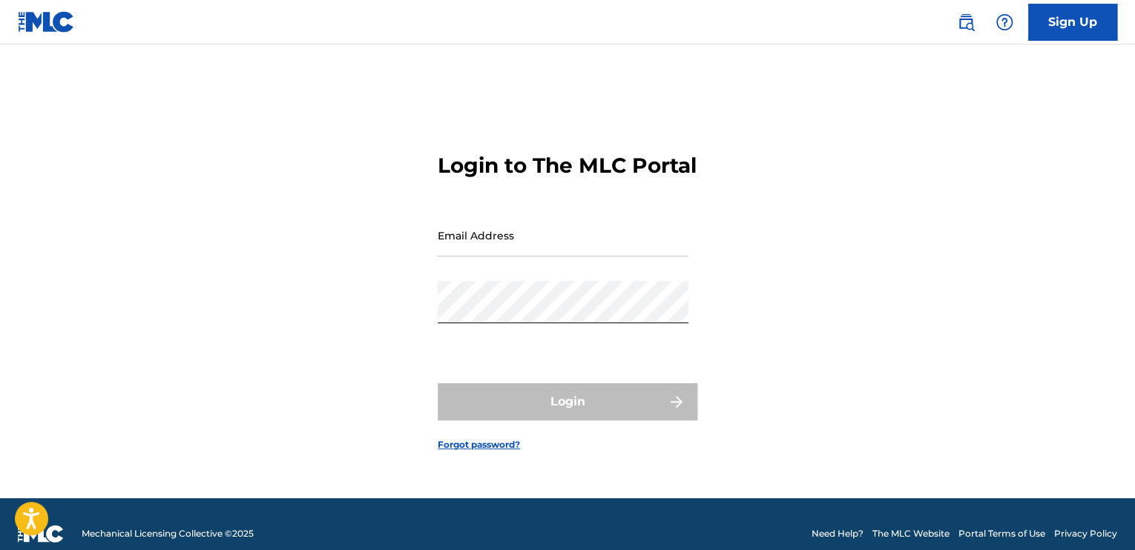
click at [1056, 35] on link "Sign Up" at bounding box center [1072, 22] width 89 height 37
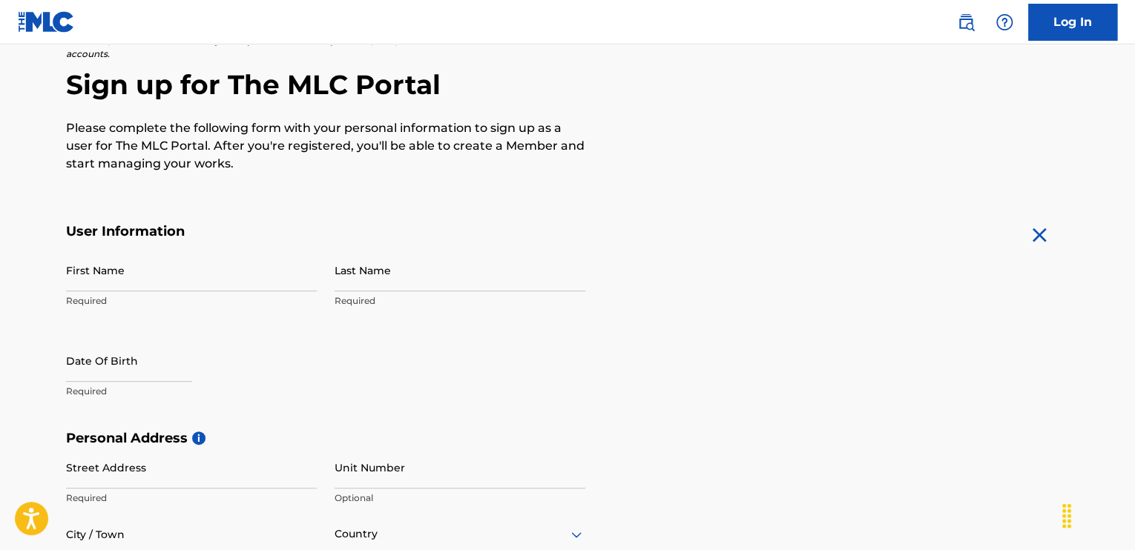
scroll to position [130, 0]
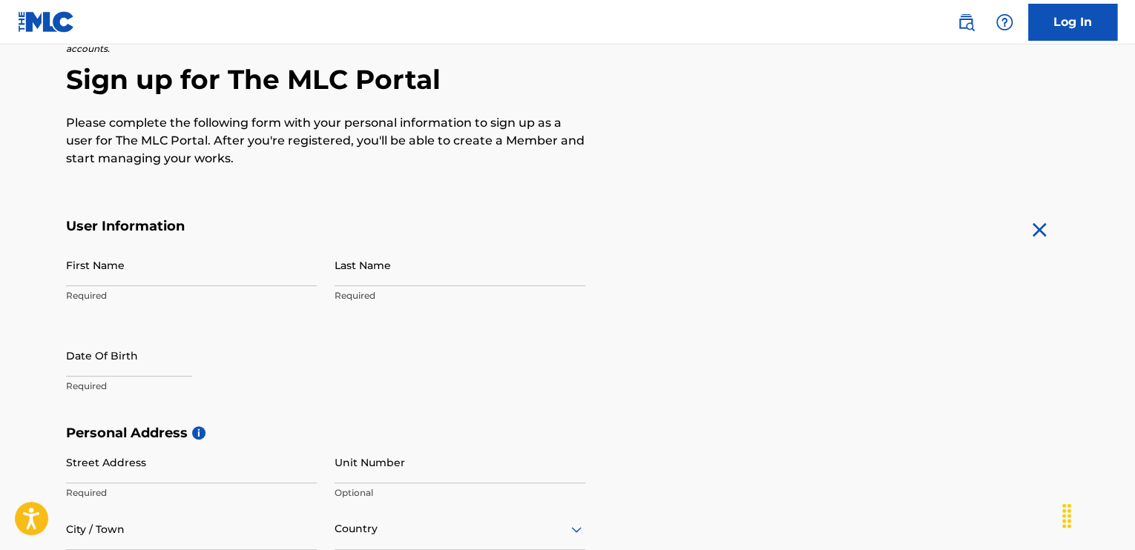
click at [139, 267] on input "First Name" at bounding box center [191, 265] width 251 height 42
type input "Ebony"
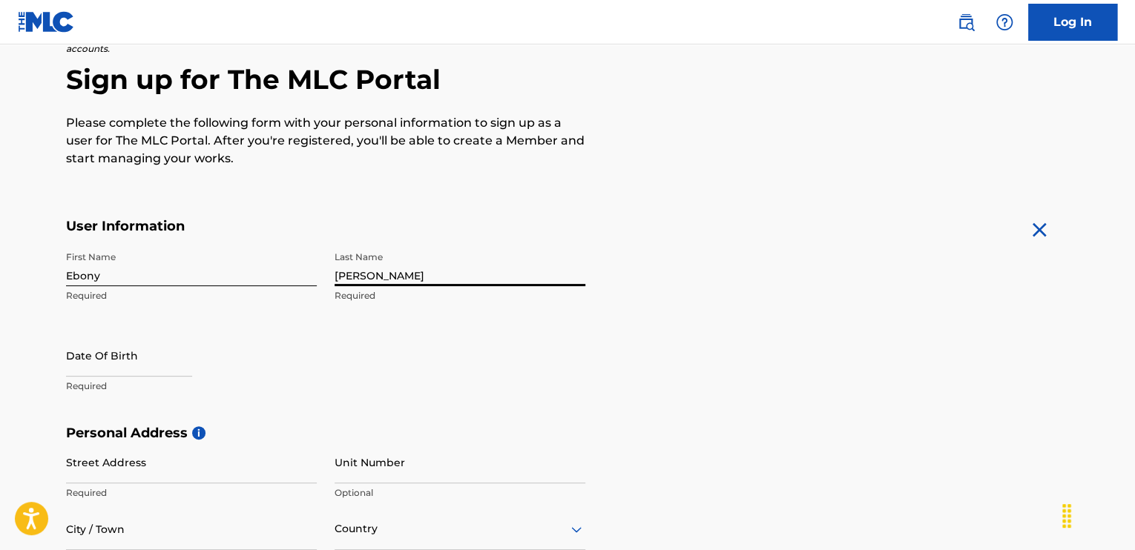
type input "[PERSON_NAME]"
select select "7"
select select "2025"
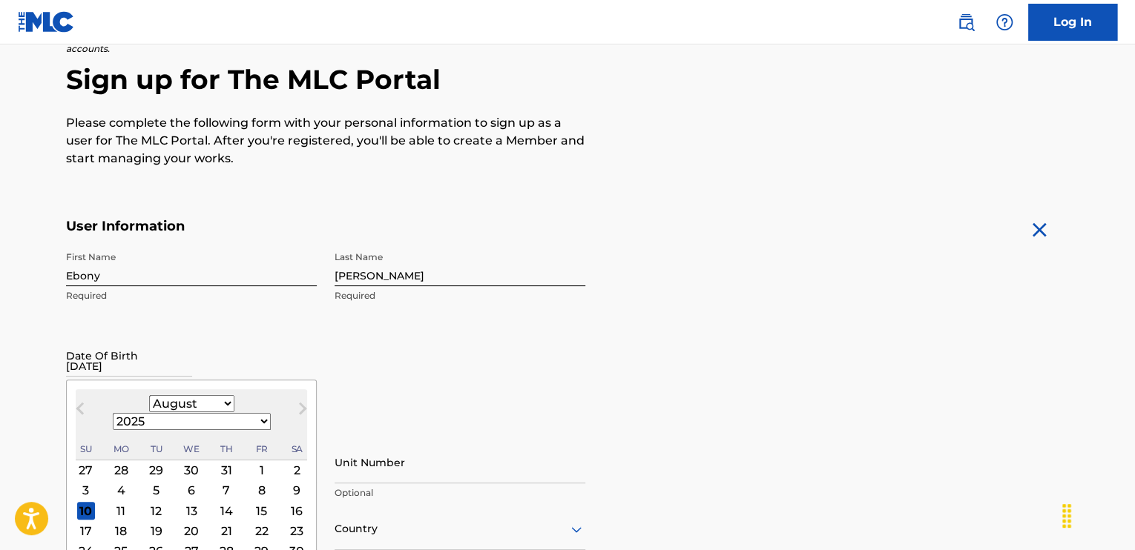
type input "[DATE]"
click at [231, 413] on select "1899 1900 1901 1902 1903 1904 1905 1906 1907 1908 1909 1910 1911 1912 1913 1914…" at bounding box center [192, 421] width 158 height 17
select select "1976"
click at [192, 413] on select "1899 1900 1901 1902 1903 1904 1905 1906 1907 1908 1909 1910 1911 1912 1913 1914…" at bounding box center [192, 421] width 158 height 17
click at [162, 407] on select "January February March April May June July August September October November De…" at bounding box center [191, 403] width 85 height 17
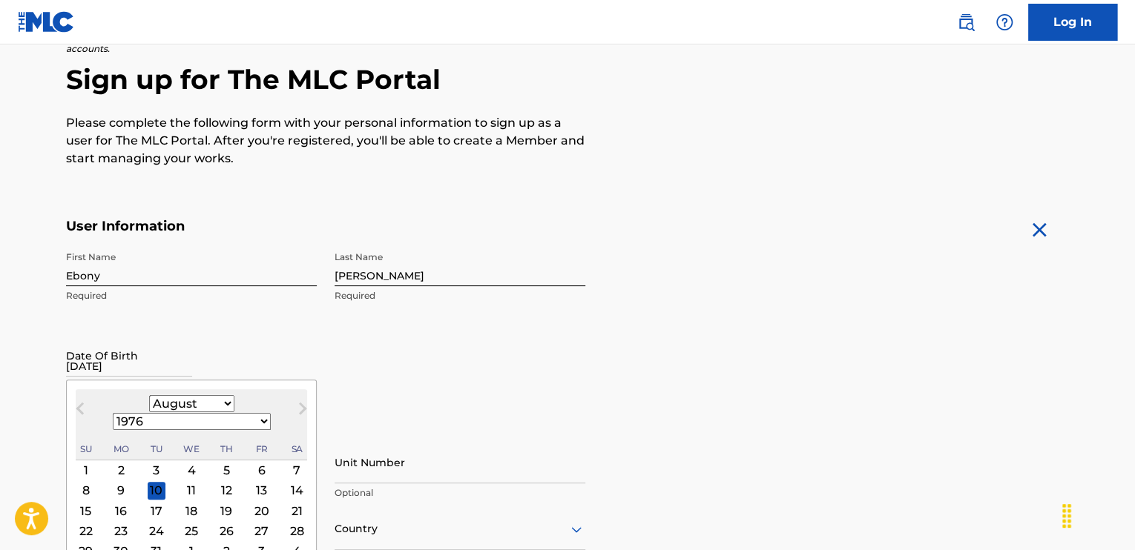
select select "9"
click at [149, 395] on select "January February March April May June July August September October November De…" at bounding box center [191, 403] width 85 height 17
click at [113, 543] on div "25" at bounding box center [121, 552] width 18 height 18
type input "[DATE]"
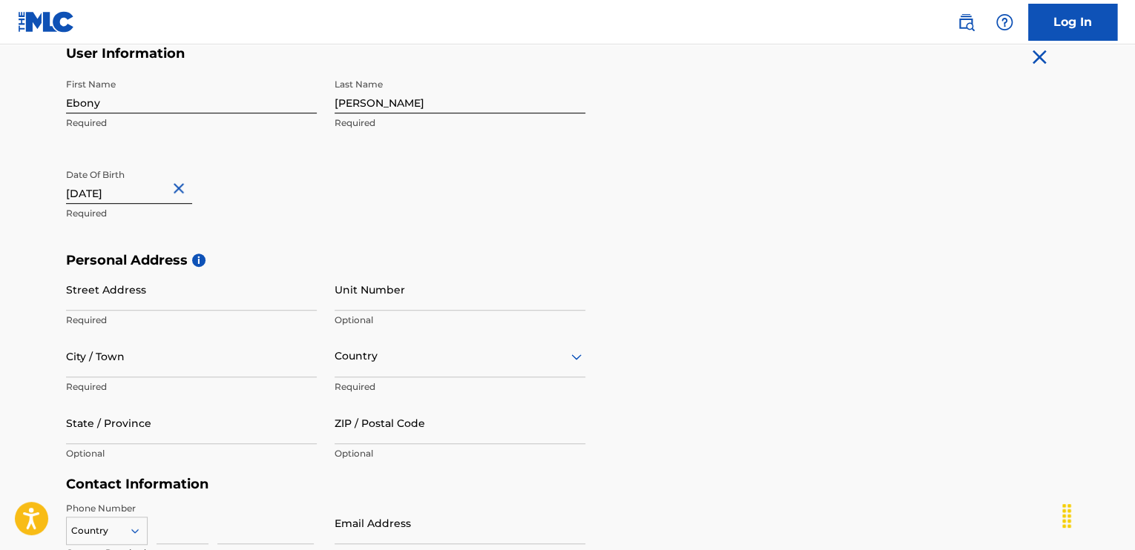
scroll to position [330, 0]
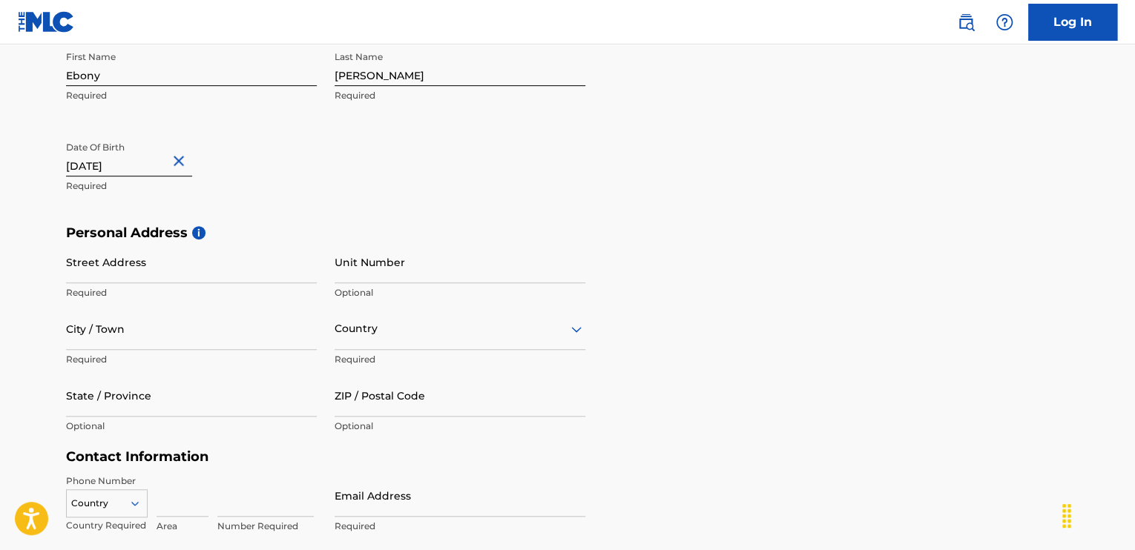
click at [125, 271] on input "Street Address" at bounding box center [191, 262] width 251 height 42
type input "[STREET_ADDRESS][PERSON_NAME]"
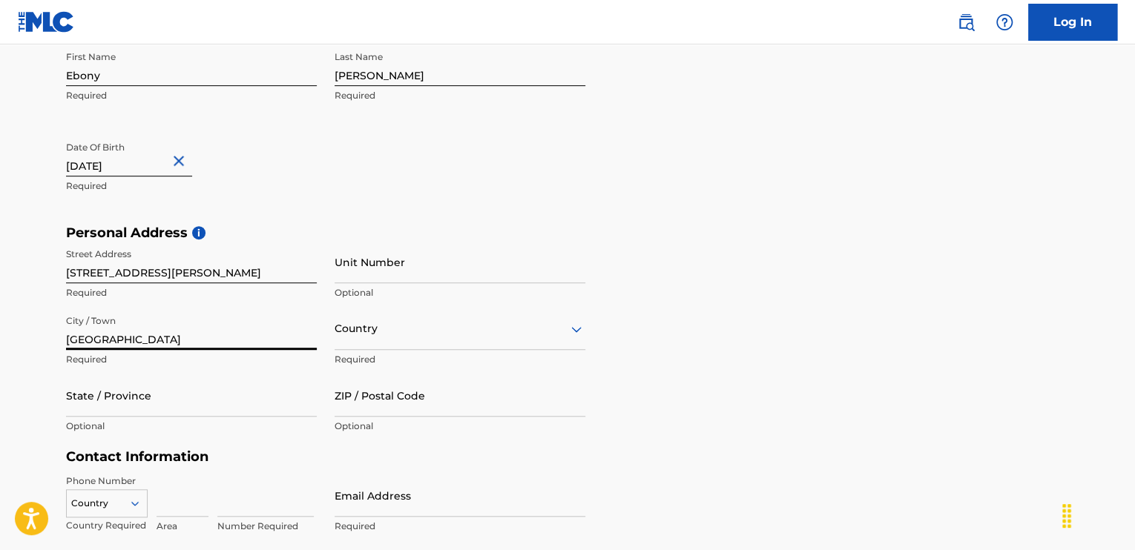
type input "[GEOGRAPHIC_DATA]"
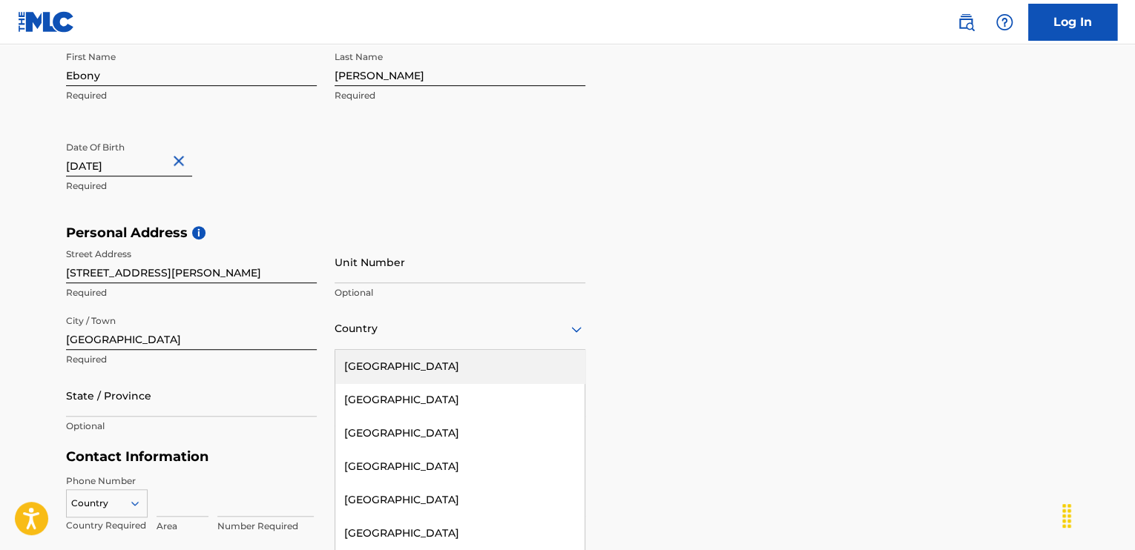
scroll to position [353, 0]
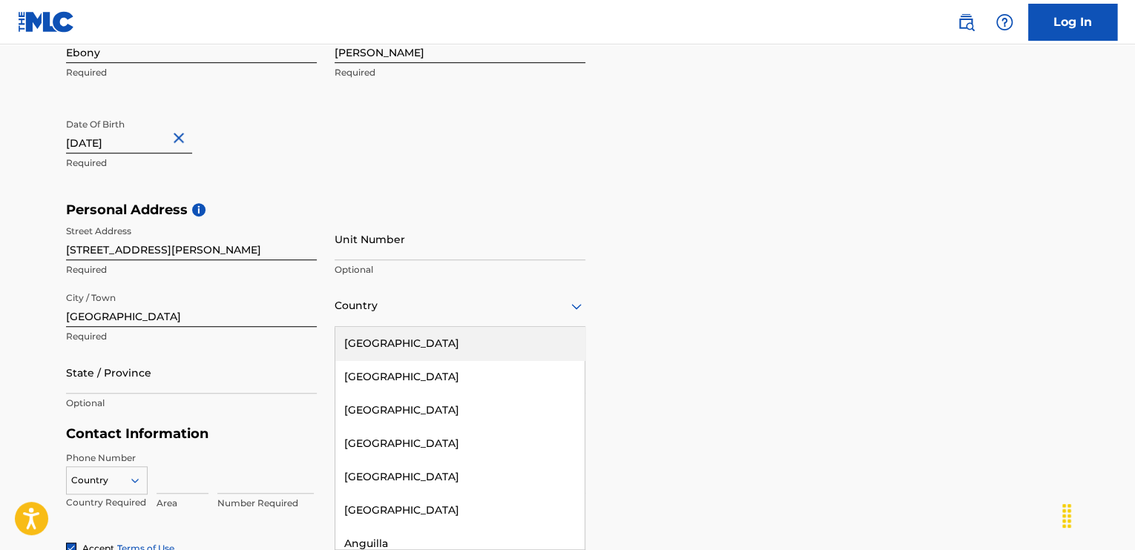
click at [446, 327] on div "223 results available. Use Up and Down to choose options, press Enter to select…" at bounding box center [459, 306] width 251 height 42
click at [446, 344] on div "[GEOGRAPHIC_DATA]" at bounding box center [459, 343] width 249 height 33
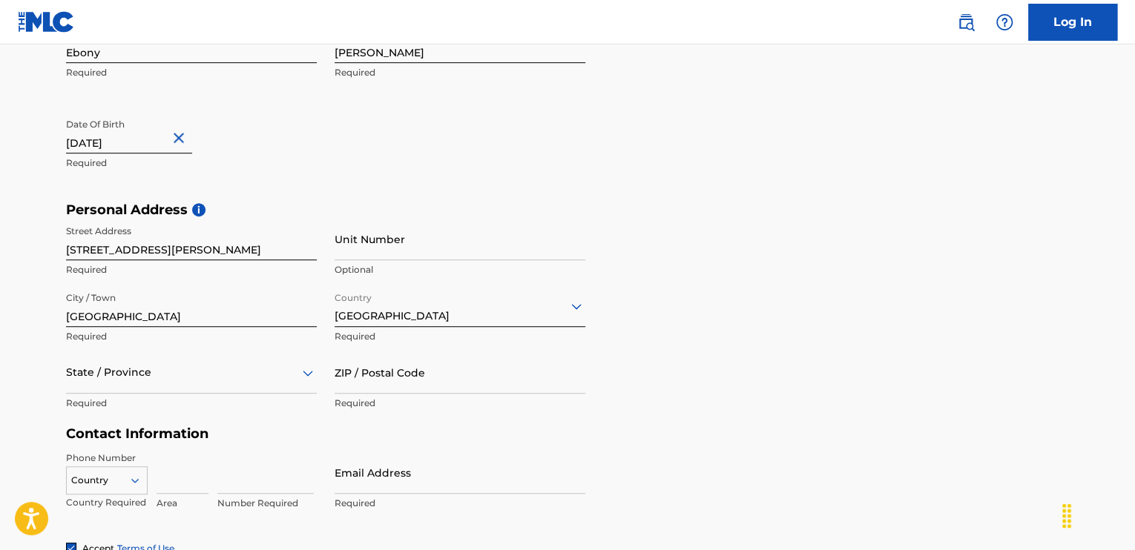
click at [446, 344] on div "Country [GEOGRAPHIC_DATA] Required" at bounding box center [459, 318] width 251 height 67
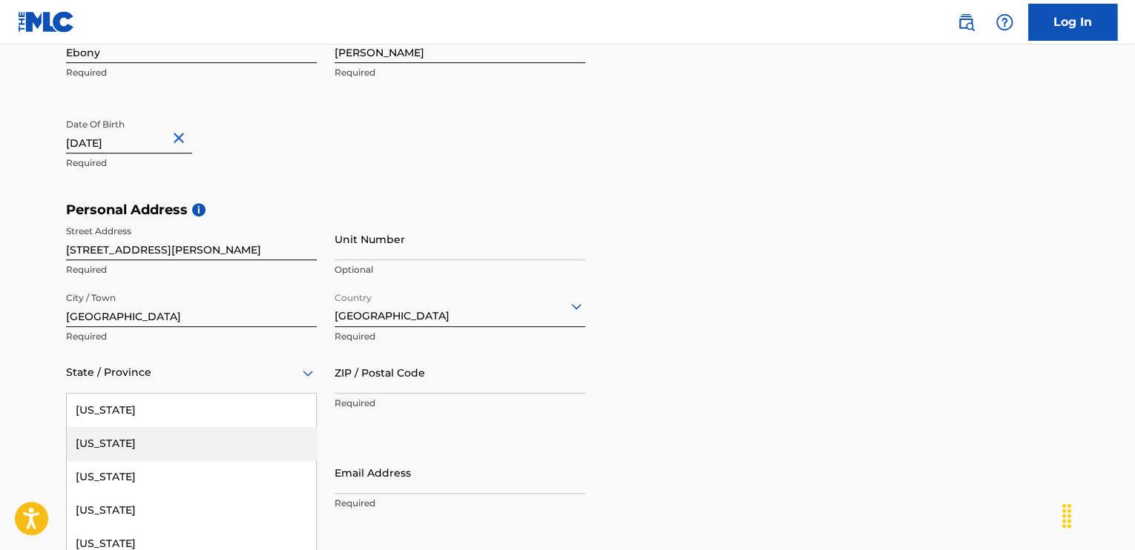
scroll to position [419, 0]
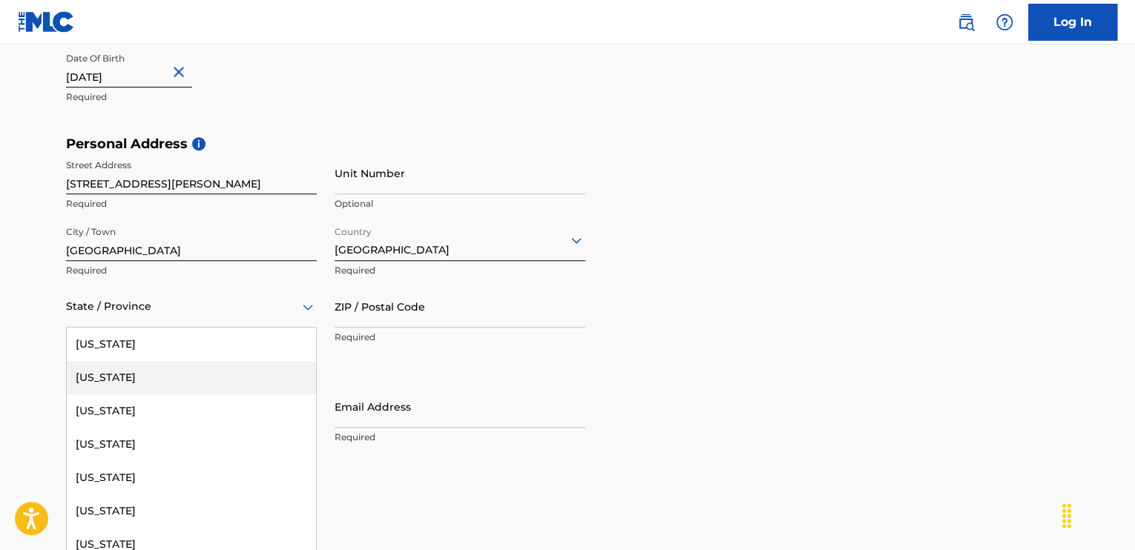
click at [246, 328] on div "57 results available. Use Up and Down to choose options, press Enter to select …" at bounding box center [191, 307] width 251 height 42
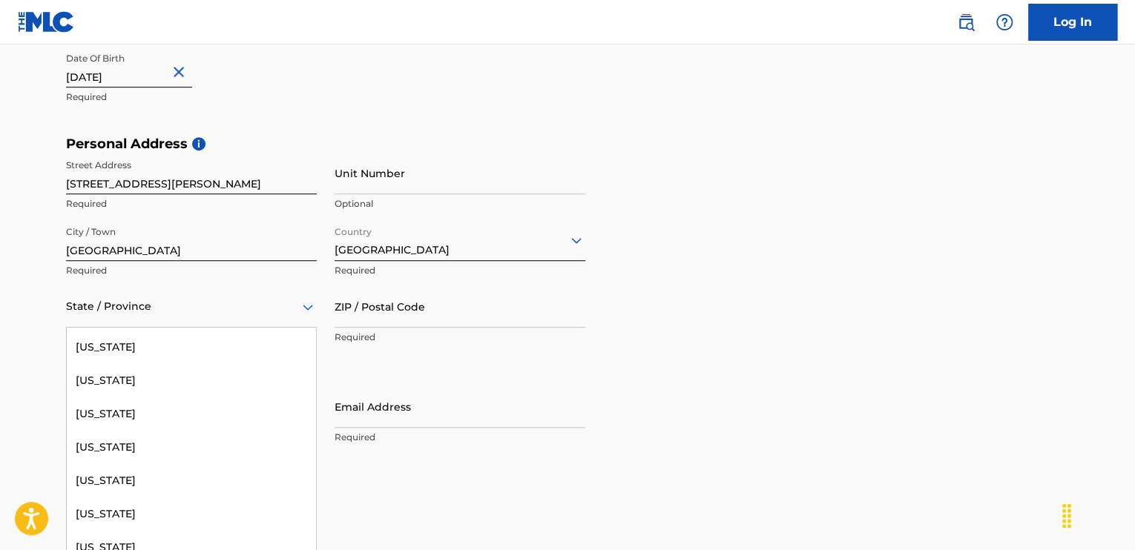
scroll to position [1038, 0]
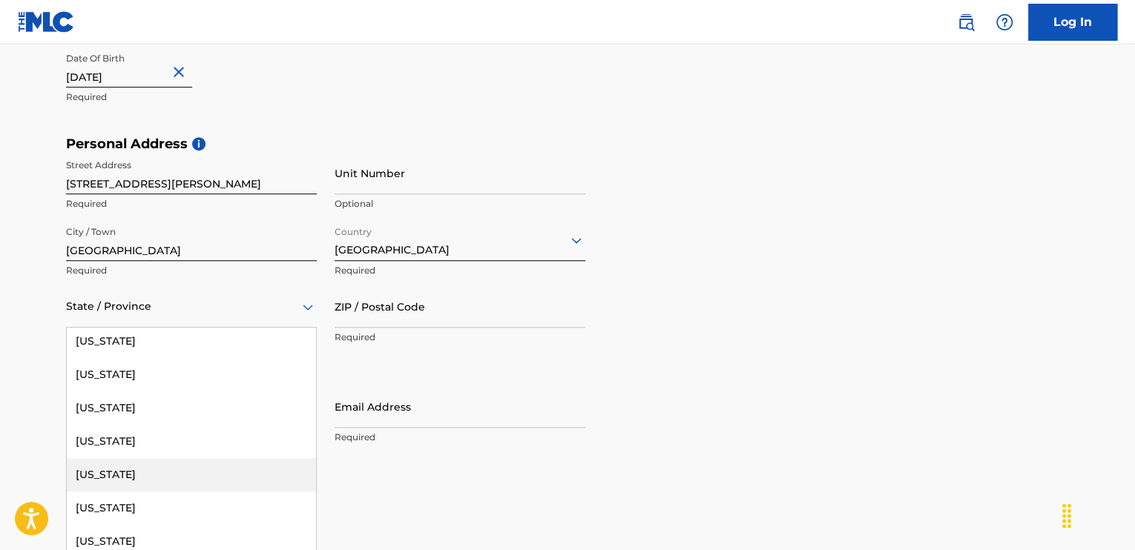
click at [252, 475] on div "[US_STATE]" at bounding box center [191, 474] width 249 height 33
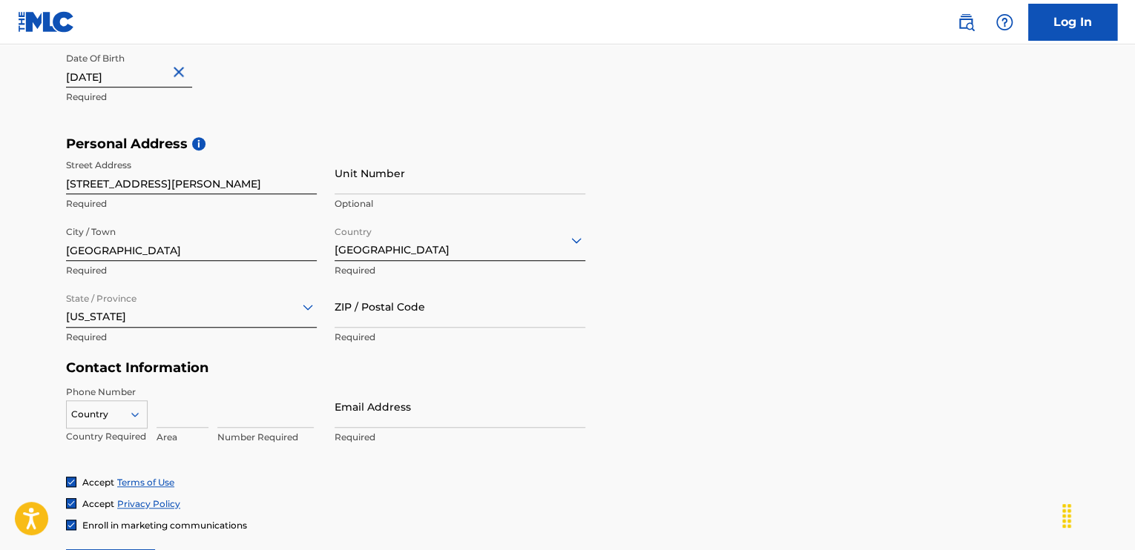
click at [442, 320] on input "ZIP / Postal Code" at bounding box center [459, 307] width 251 height 42
type input "27839"
click at [875, 317] on div "Personal Address i Street Address [GEOGRAPHIC_DATA][PERSON_NAME] Required Unit …" at bounding box center [567, 248] width 1003 height 225
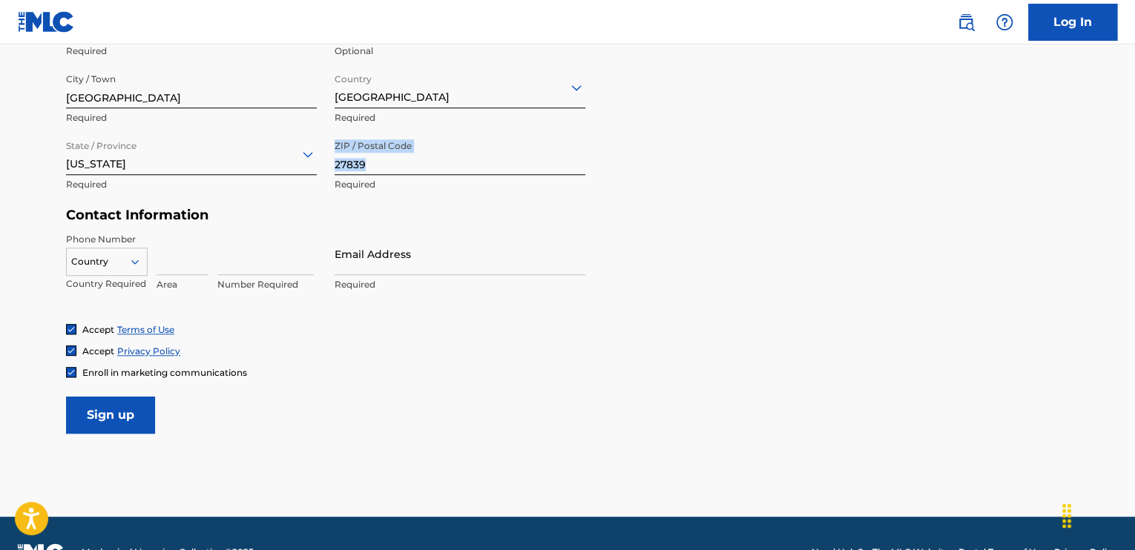
scroll to position [573, 0]
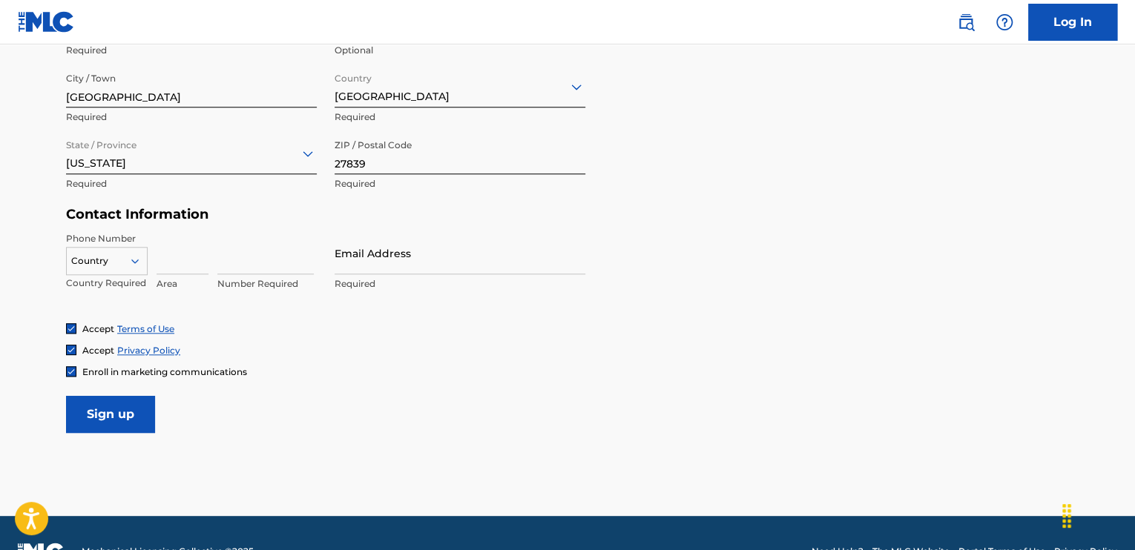
click at [131, 256] on icon at bounding box center [134, 260] width 13 height 13
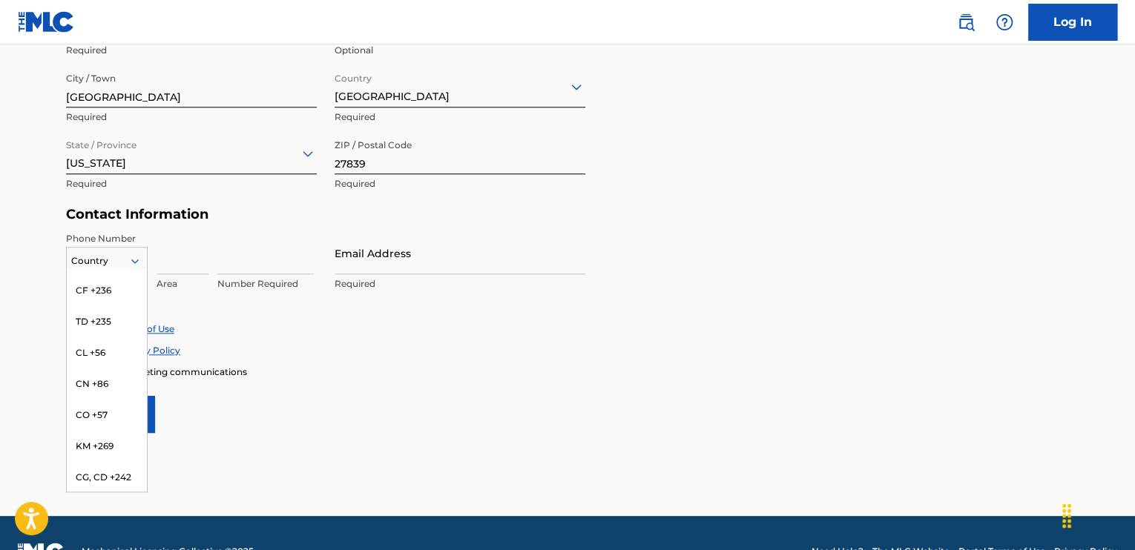
scroll to position [0, 0]
click at [113, 280] on div "US, [GEOGRAPHIC_DATA] +1" at bounding box center [107, 298] width 80 height 58
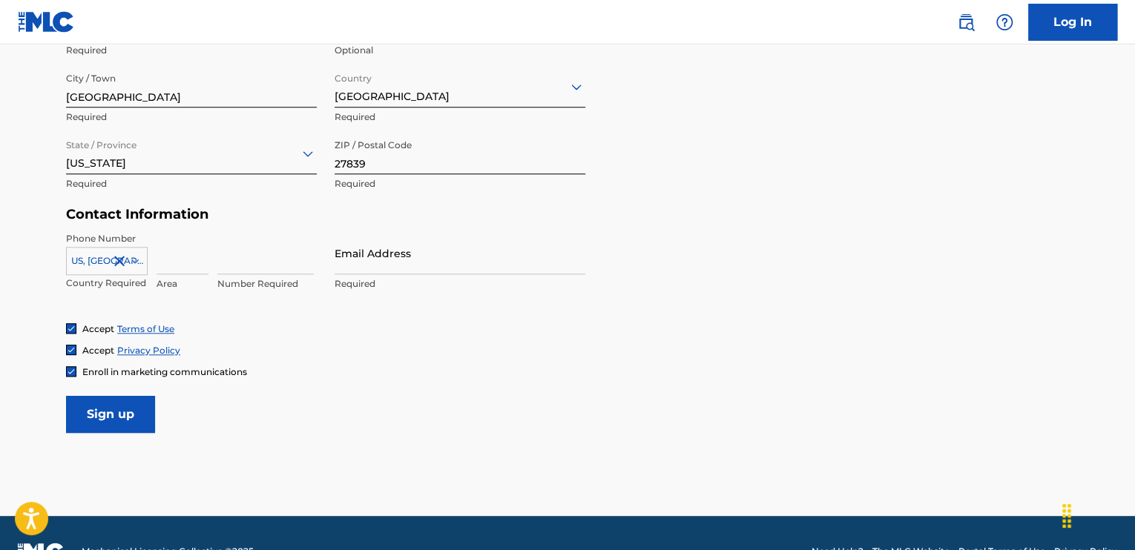
click at [176, 260] on input at bounding box center [182, 253] width 52 height 42
type input "8"
type input "252"
type input "8265067"
click at [756, 277] on form "User Information First Name Ebony Required Last Name [PERSON_NAME] Required Dat…" at bounding box center [567, 104] width 1003 height 658
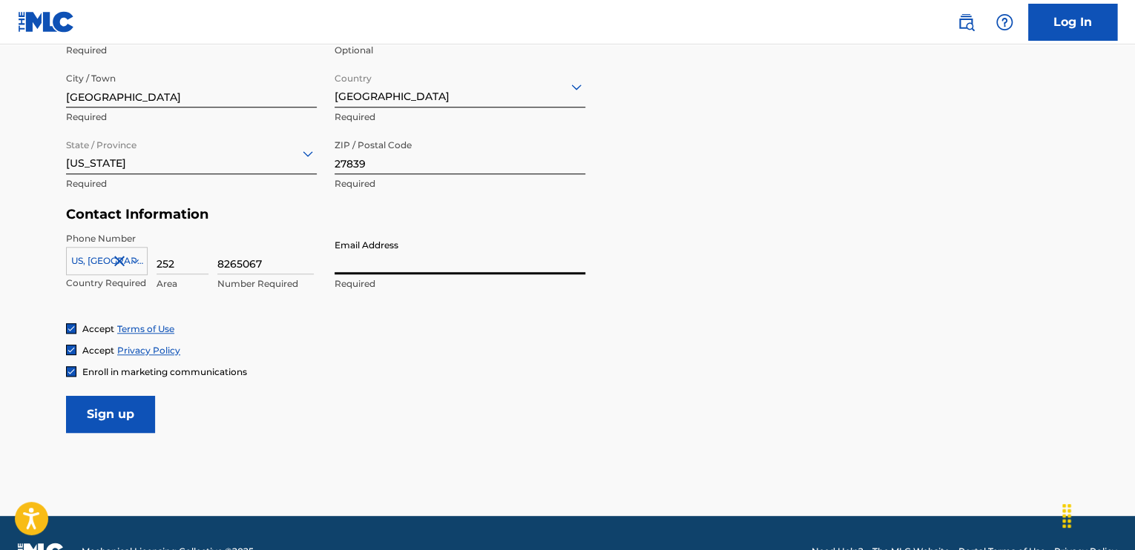
click at [426, 250] on input "Email Address" at bounding box center [459, 253] width 251 height 42
type input "[EMAIL_ADDRESS][DOMAIN_NAME]"
type input "[GEOGRAPHIC_DATA]"
type input "United States (+1)"
type input "1"
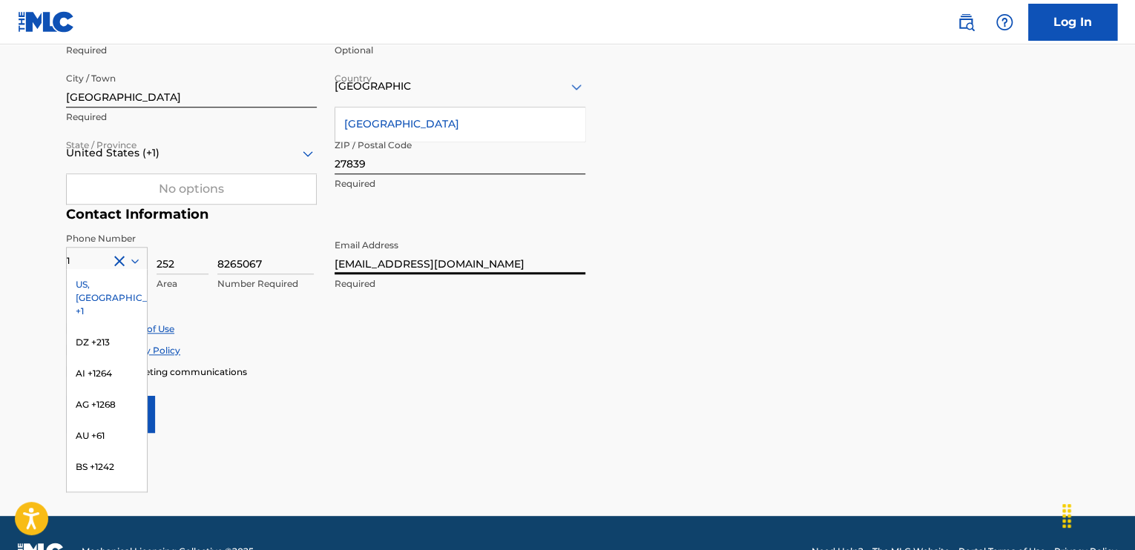
click at [721, 286] on form "User Information First Name Ebony Required Last Name [PERSON_NAME] Required Dat…" at bounding box center [567, 104] width 1003 height 658
drag, startPoint x: 505, startPoint y: 265, endPoint x: 329, endPoint y: 265, distance: 176.5
click at [329, 265] on div "Phone Number 1 [GEOGRAPHIC_DATA], [GEOGRAPHIC_DATA] +1 DZ +213 AI +1264 AG +126…" at bounding box center [325, 277] width 519 height 90
type input "[EMAIL_ADDRESS][DOMAIN_NAME]"
click at [705, 260] on form "User Information First Name Ebony Required Last Name [PERSON_NAME] Required Dat…" at bounding box center [567, 104] width 1003 height 658
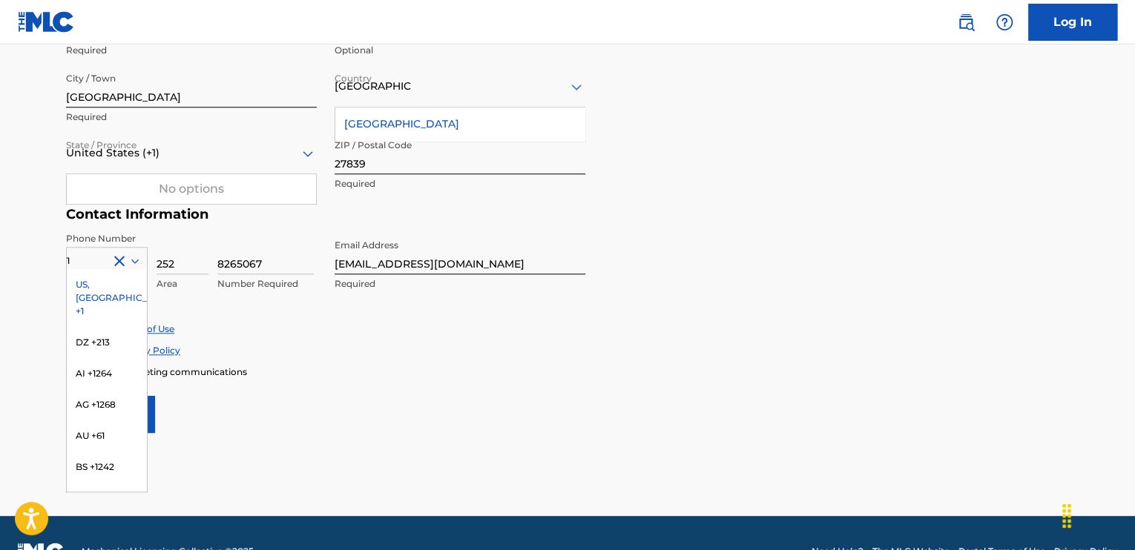
click at [725, 326] on div "Accept Terms of Use" at bounding box center [567, 329] width 1003 height 13
click at [119, 293] on div "US, [GEOGRAPHIC_DATA] +1" at bounding box center [107, 298] width 80 height 58
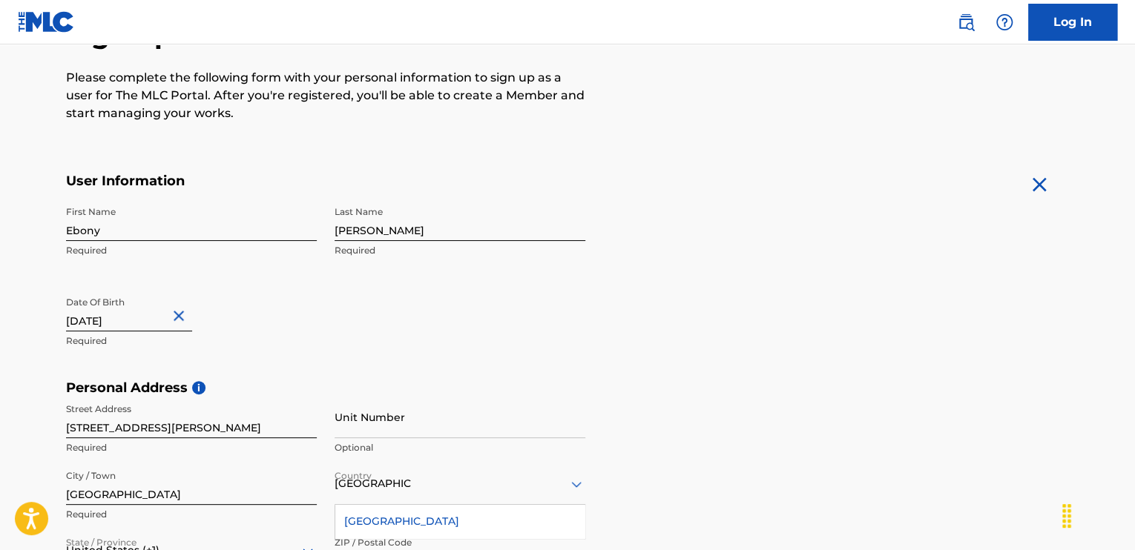
scroll to position [520, 0]
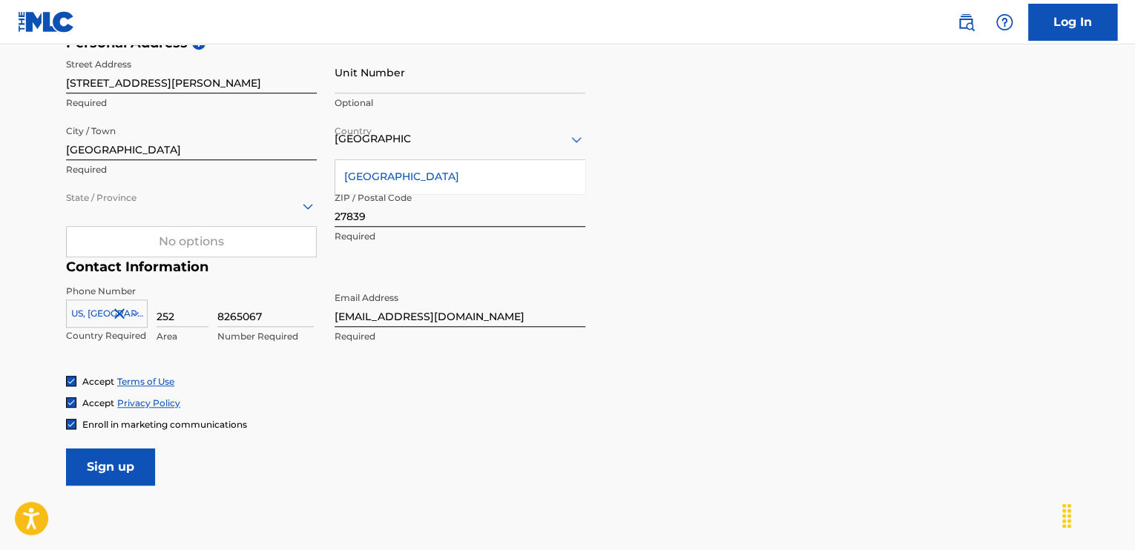
click at [310, 192] on div at bounding box center [191, 206] width 251 height 42
click at [748, 231] on div "Personal Address i Street Address [GEOGRAPHIC_DATA][PERSON_NAME] Required Unit …" at bounding box center [567, 147] width 1003 height 225
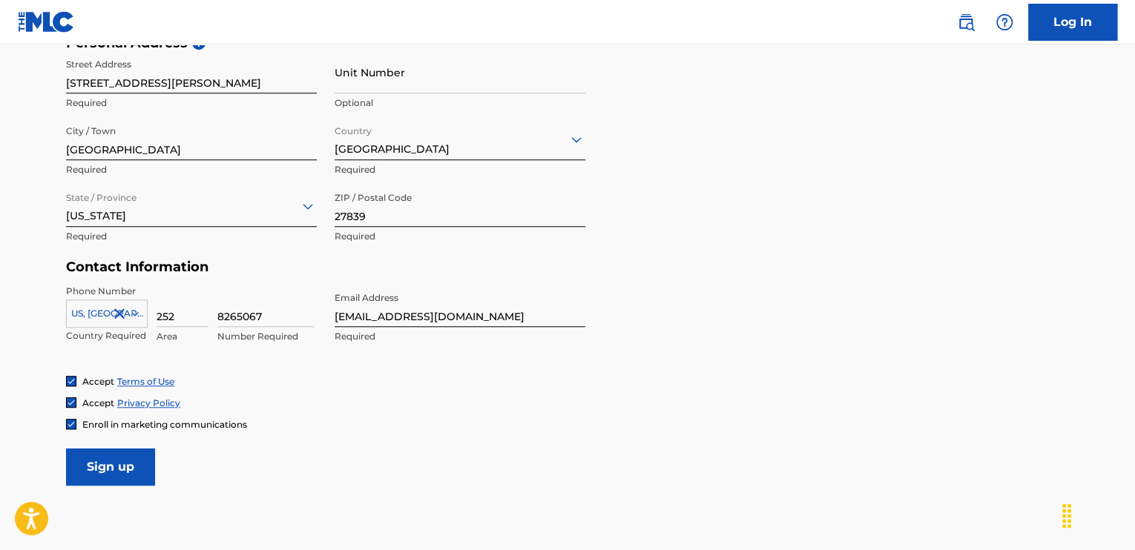
click at [580, 140] on icon at bounding box center [576, 140] width 18 height 18
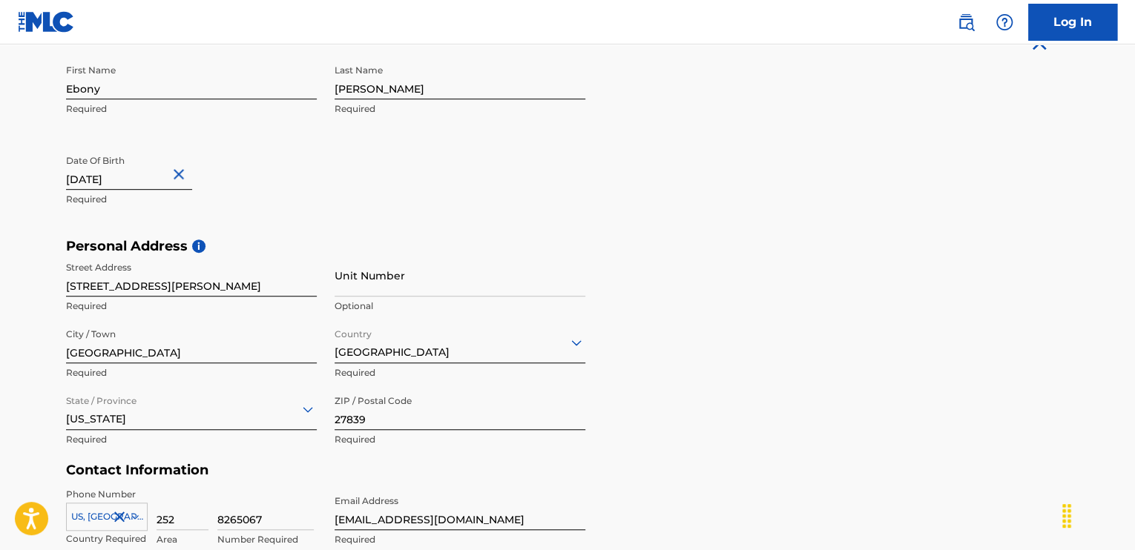
scroll to position [609, 0]
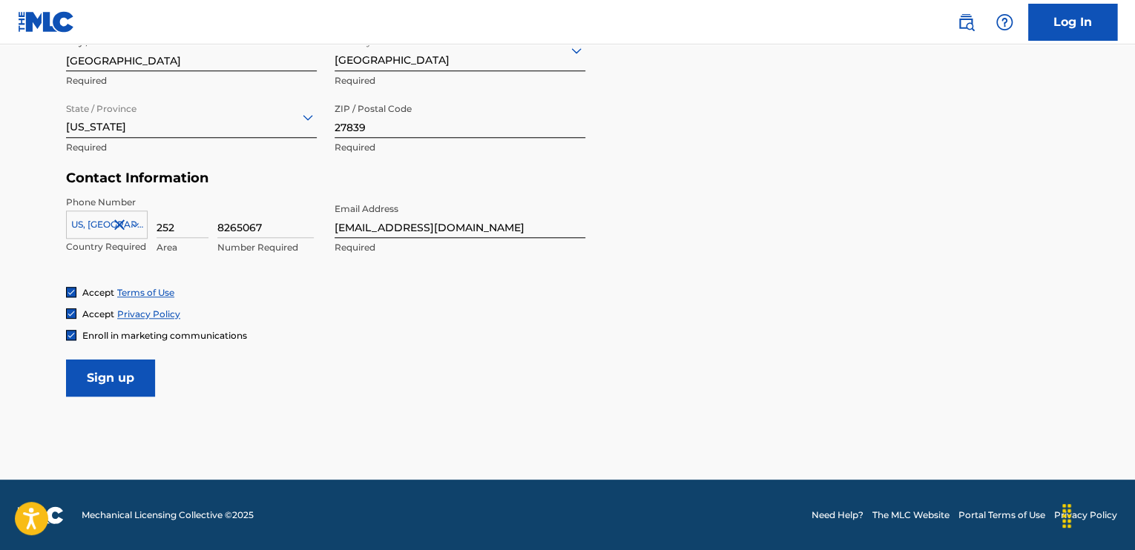
click at [145, 389] on input "Sign up" at bounding box center [110, 378] width 89 height 37
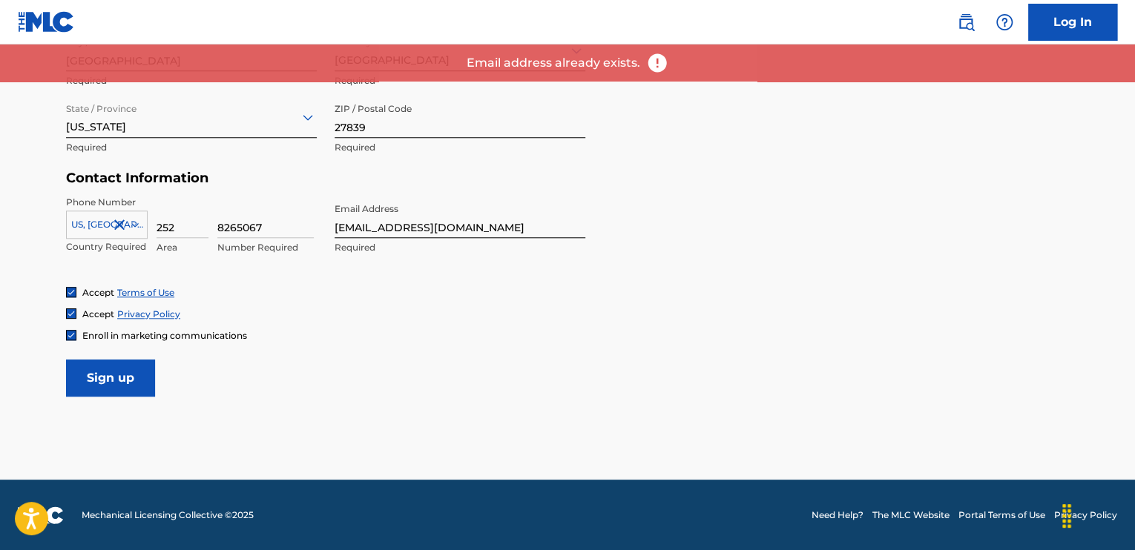
click at [1073, 30] on link "Log In" at bounding box center [1072, 22] width 89 height 37
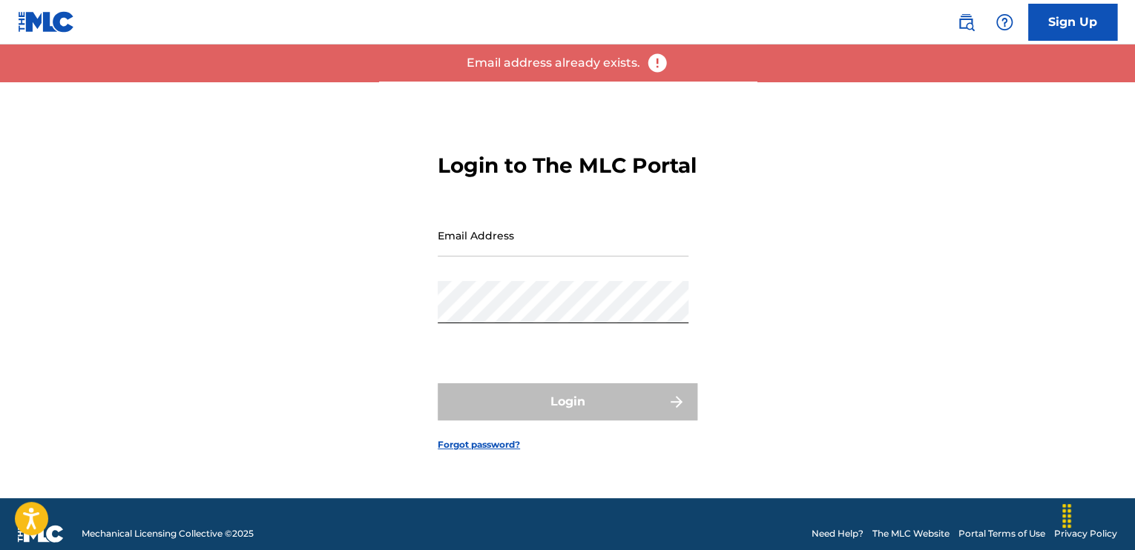
click at [561, 257] on input "Email Address" at bounding box center [563, 235] width 251 height 42
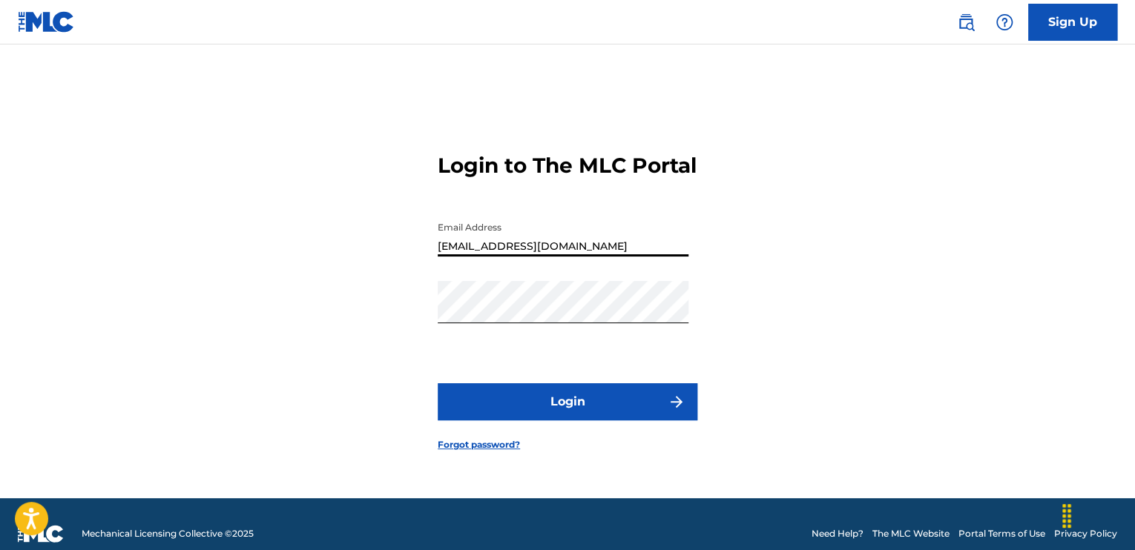
type input "[EMAIL_ADDRESS][DOMAIN_NAME]"
click at [814, 251] on div "Login to The MLC Portal Email Address [EMAIL_ADDRESS][DOMAIN_NAME] Password Log…" at bounding box center [567, 290] width 1038 height 417
click at [449, 416] on button "Login" at bounding box center [568, 401] width 260 height 37
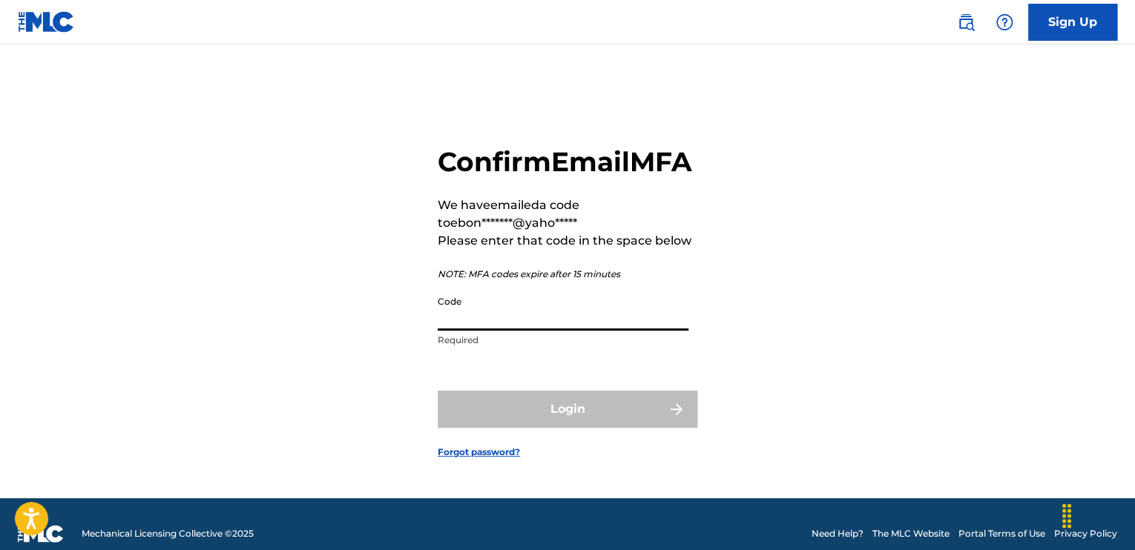
click at [515, 331] on input "Code" at bounding box center [563, 309] width 251 height 42
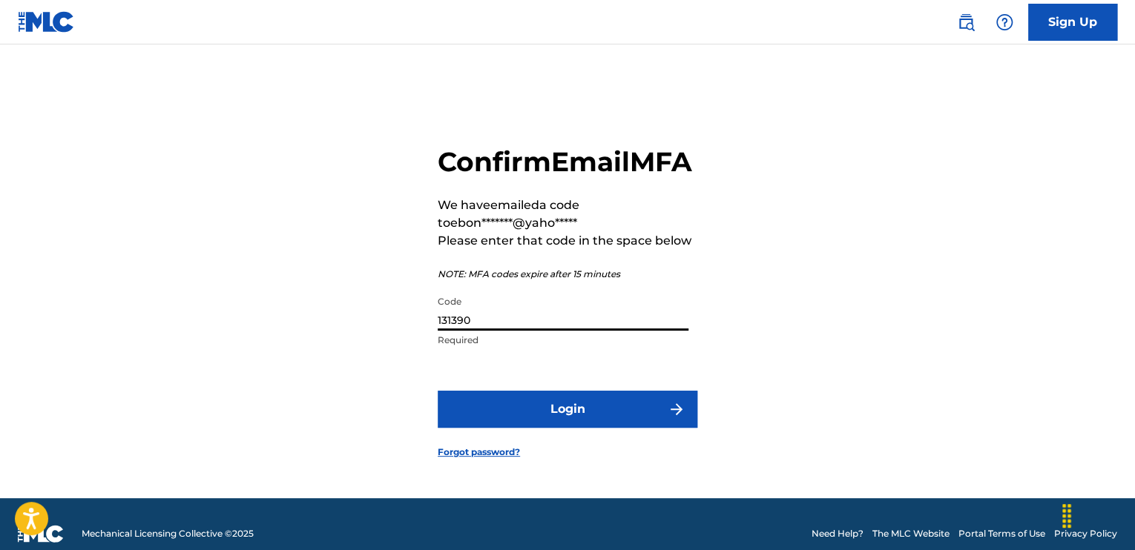
type input "131390"
click at [588, 425] on button "Login" at bounding box center [568, 409] width 260 height 37
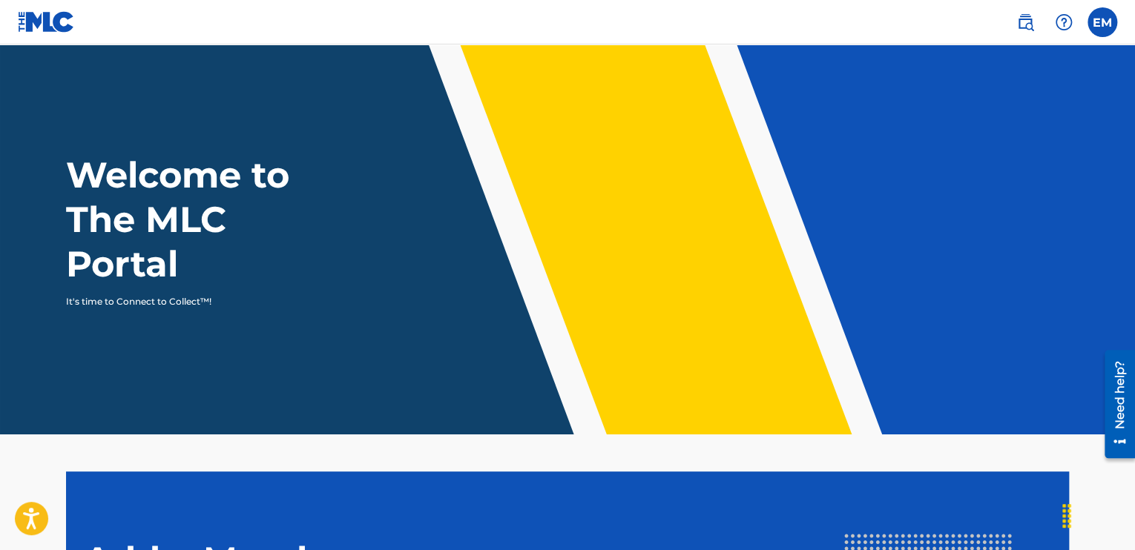
click at [1100, 24] on label at bounding box center [1102, 22] width 30 height 30
click at [1102, 22] on input "EM [PERSON_NAME] [EMAIL_ADDRESS][DOMAIN_NAME] Profile Log out" at bounding box center [1102, 22] width 0 height 0
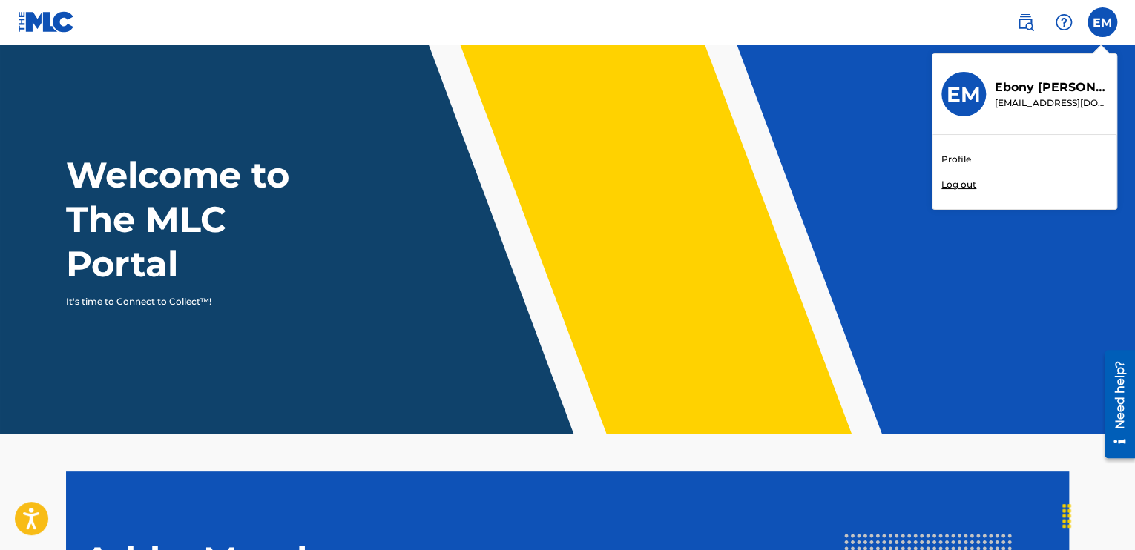
click at [956, 164] on link "Profile" at bounding box center [956, 159] width 30 height 13
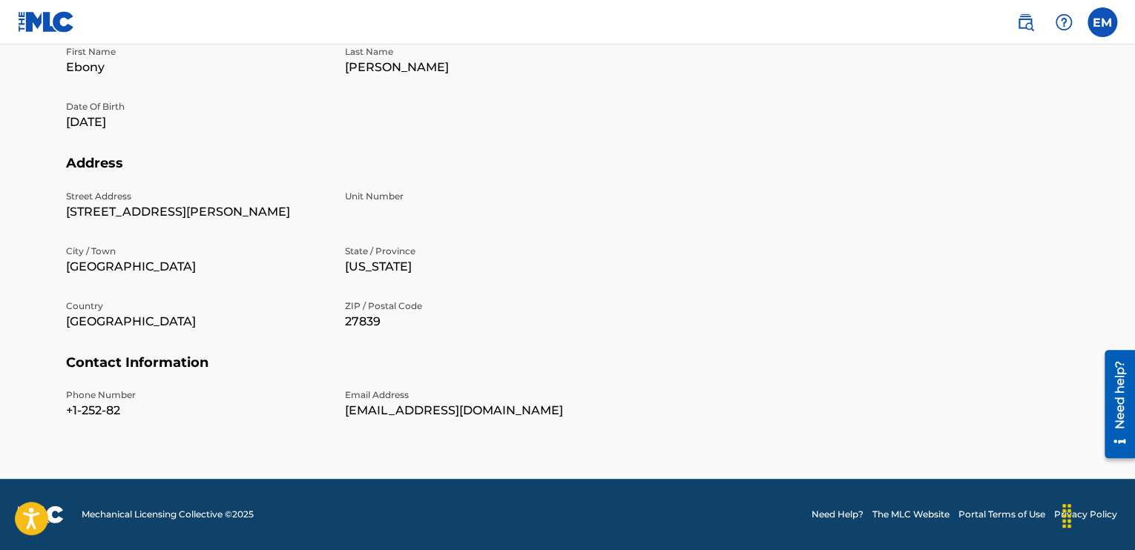
scroll to position [128, 0]
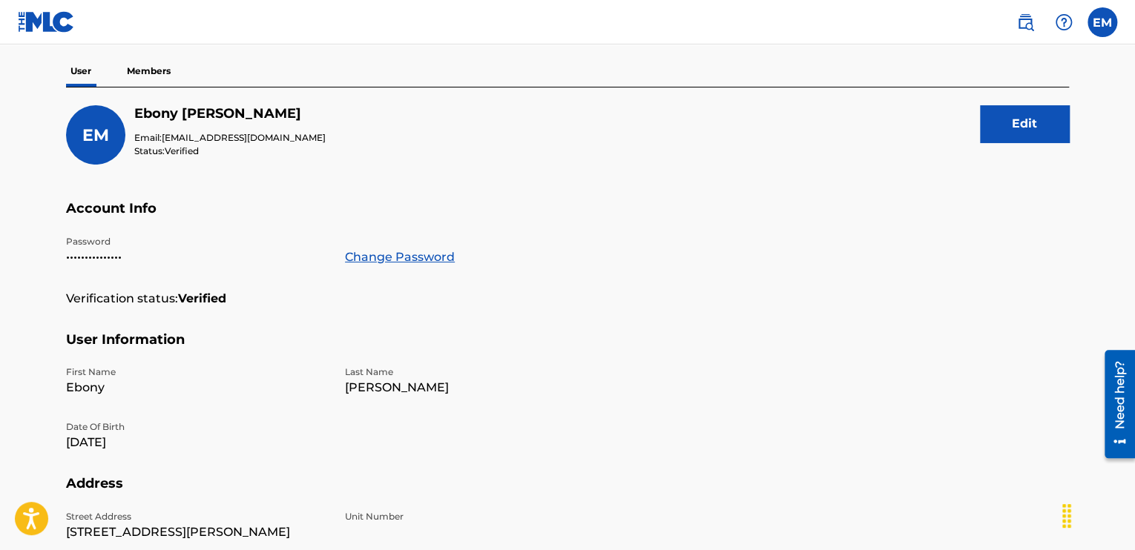
click at [1013, 125] on button "Edit" at bounding box center [1024, 123] width 89 height 37
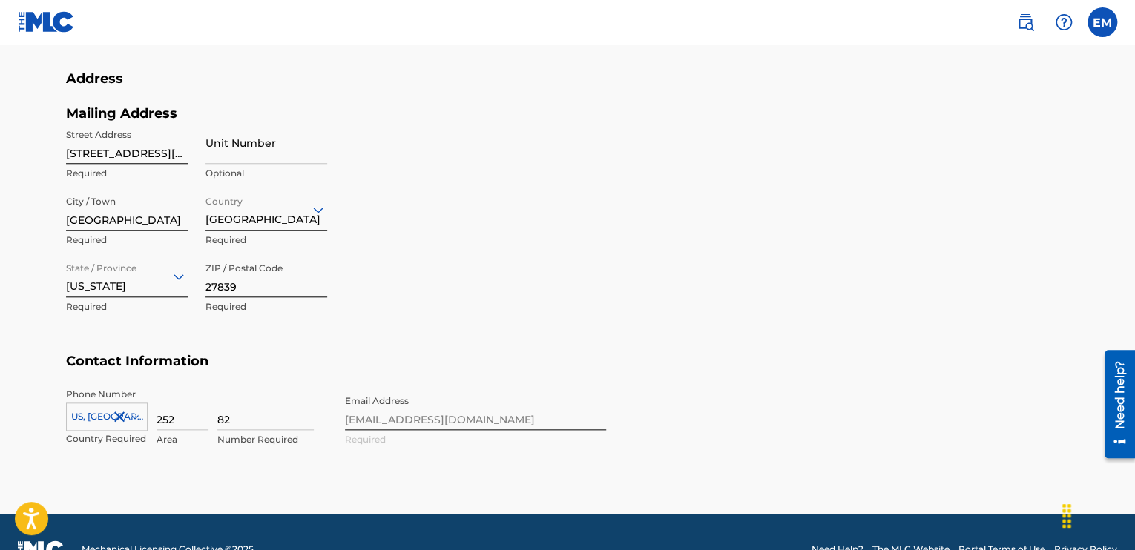
scroll to position [614, 0]
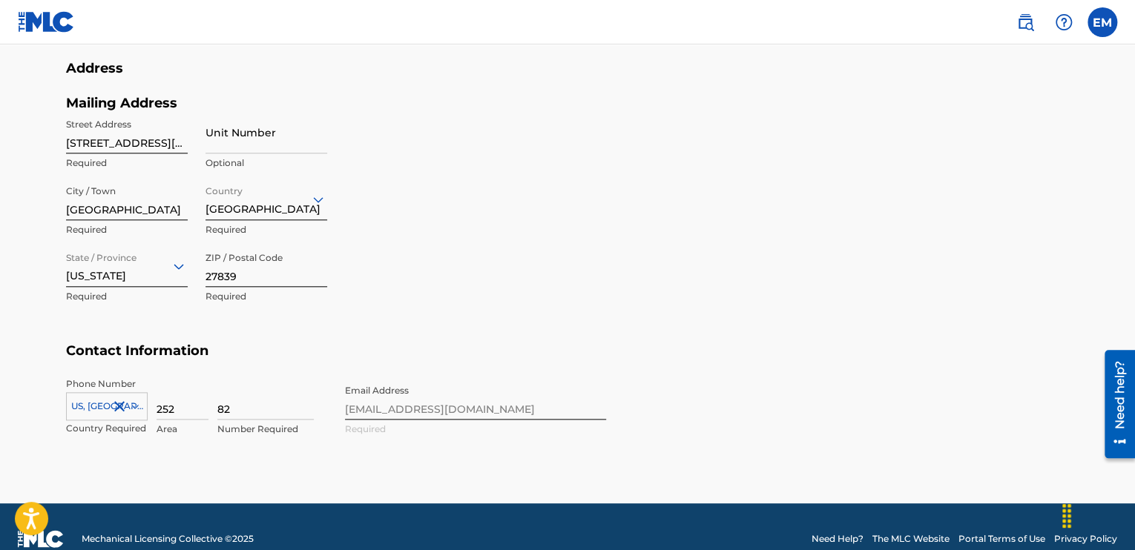
click at [254, 406] on input "82" at bounding box center [265, 398] width 96 height 42
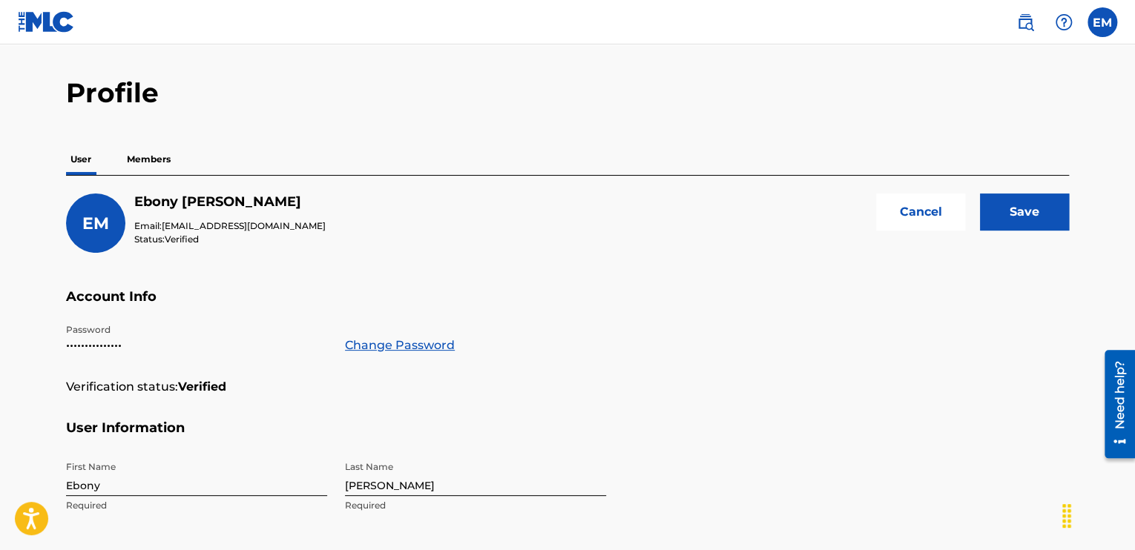
scroll to position [34, 0]
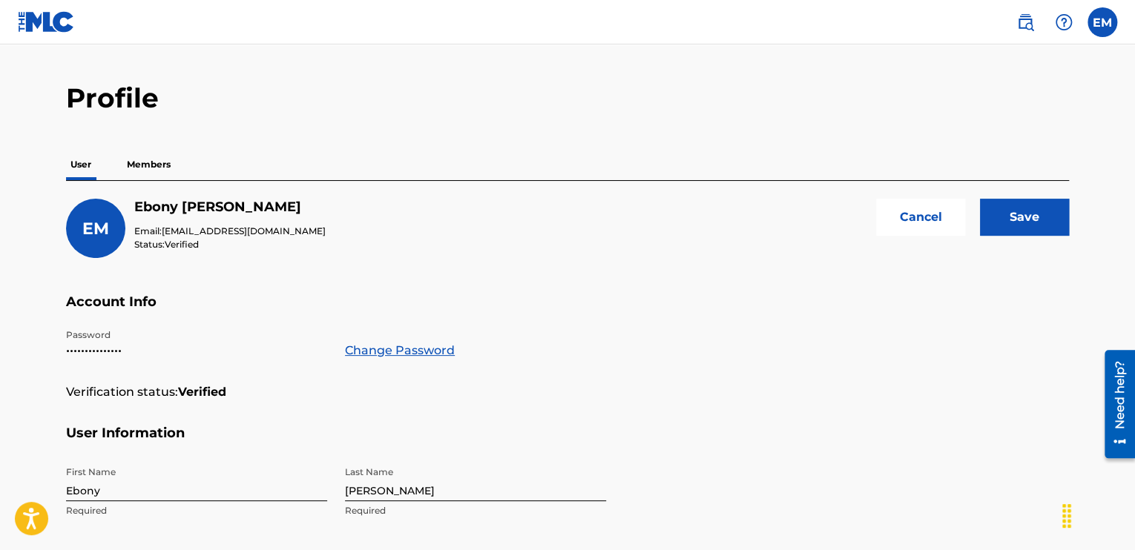
type input "8265067"
drag, startPoint x: 1036, startPoint y: 217, endPoint x: 1039, endPoint y: 208, distance: 9.4
click at [1039, 208] on input "Save" at bounding box center [1024, 217] width 89 height 37
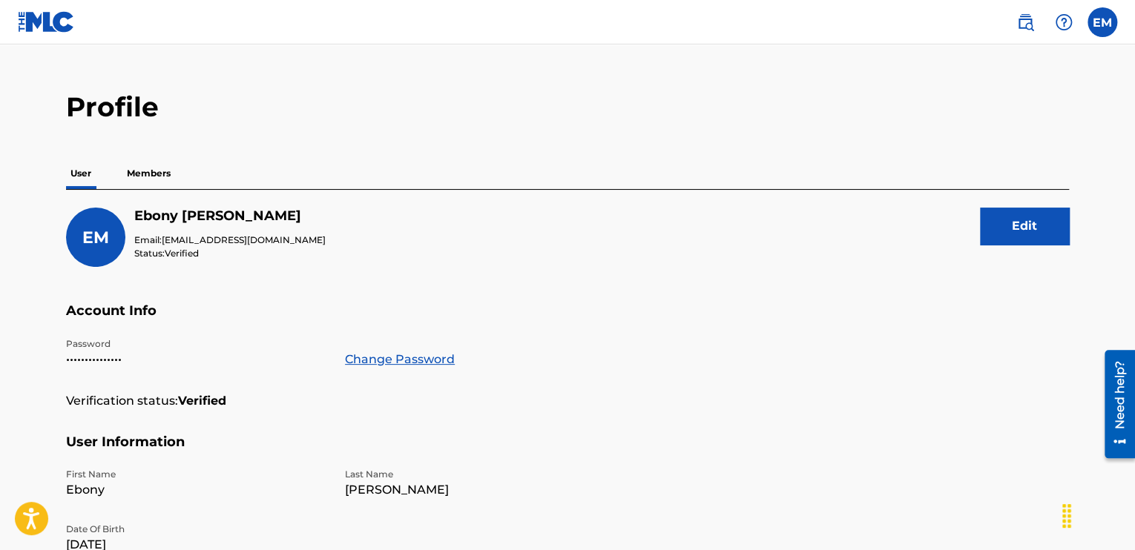
scroll to position [22, 0]
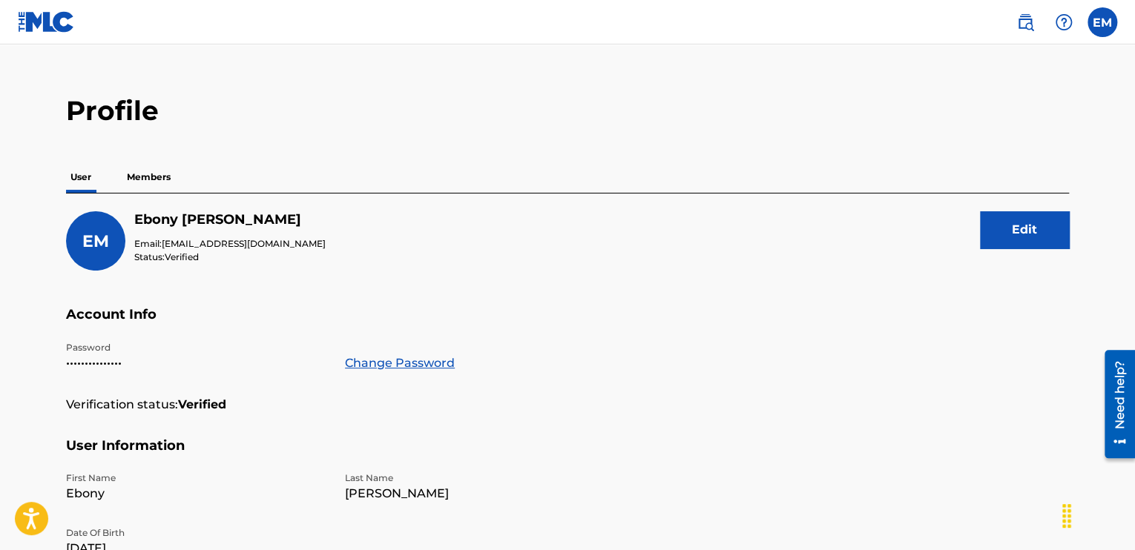
click at [153, 183] on p "Members" at bounding box center [148, 177] width 53 height 31
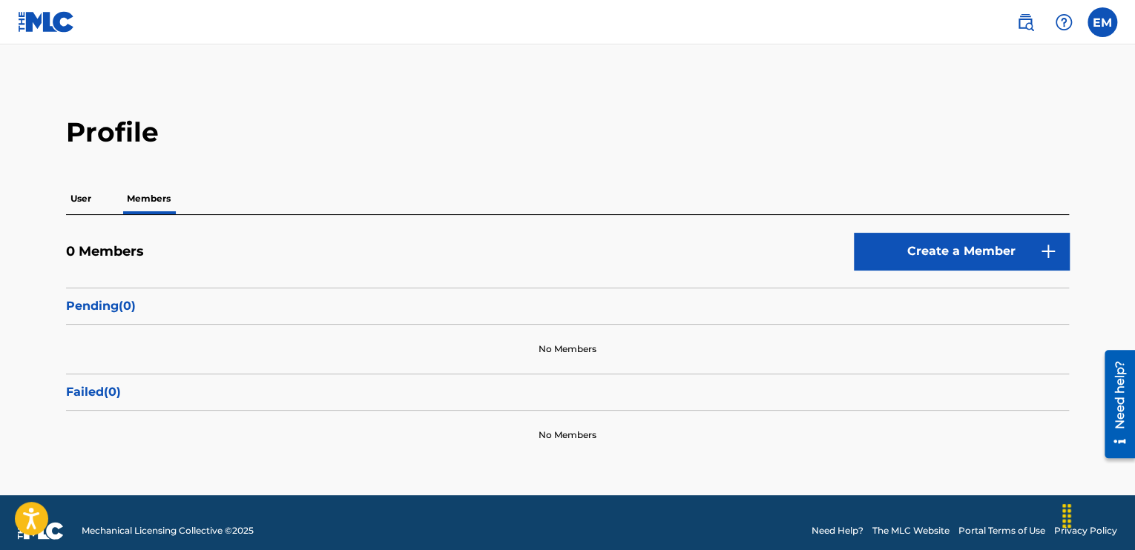
click at [1108, 22] on label at bounding box center [1102, 22] width 30 height 30
click at [1102, 22] on input "EM [PERSON_NAME] [EMAIL_ADDRESS][DOMAIN_NAME] Profile Log out" at bounding box center [1102, 22] width 0 height 0
click at [956, 159] on link "Profile" at bounding box center [956, 159] width 30 height 13
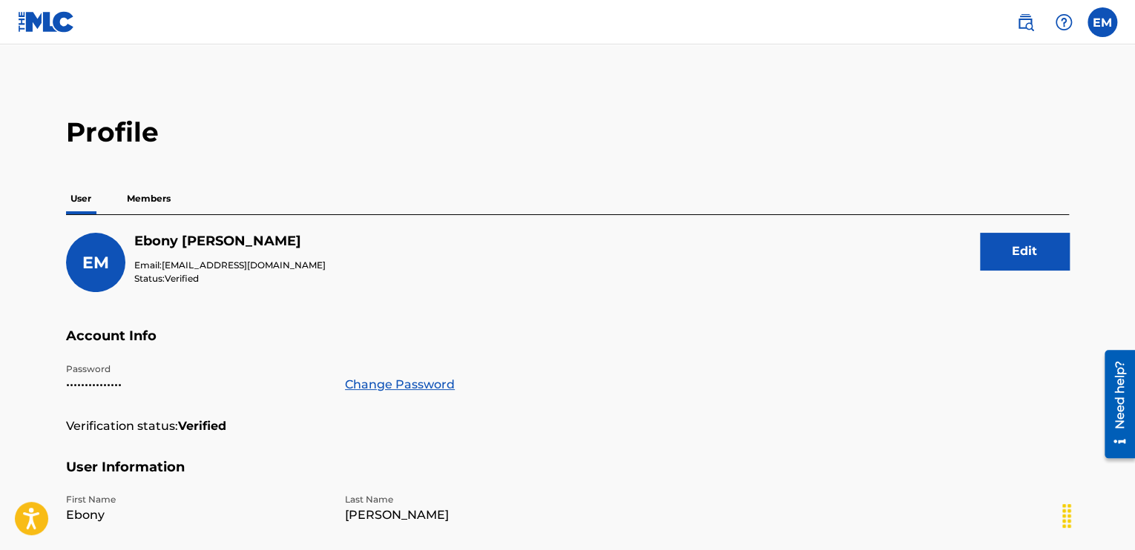
click at [38, 24] on img at bounding box center [46, 22] width 57 height 22
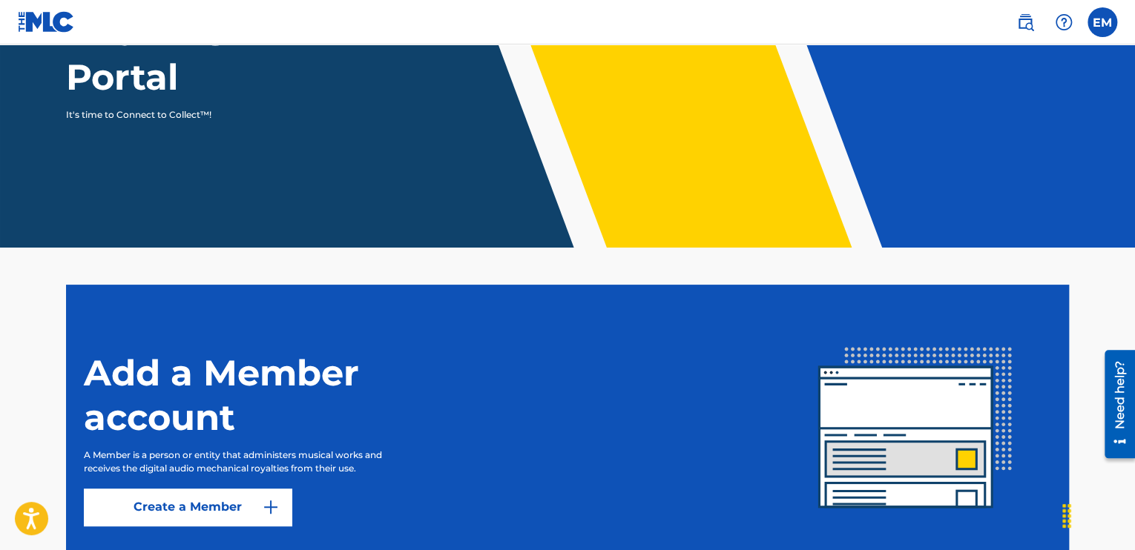
scroll to position [300, 0]
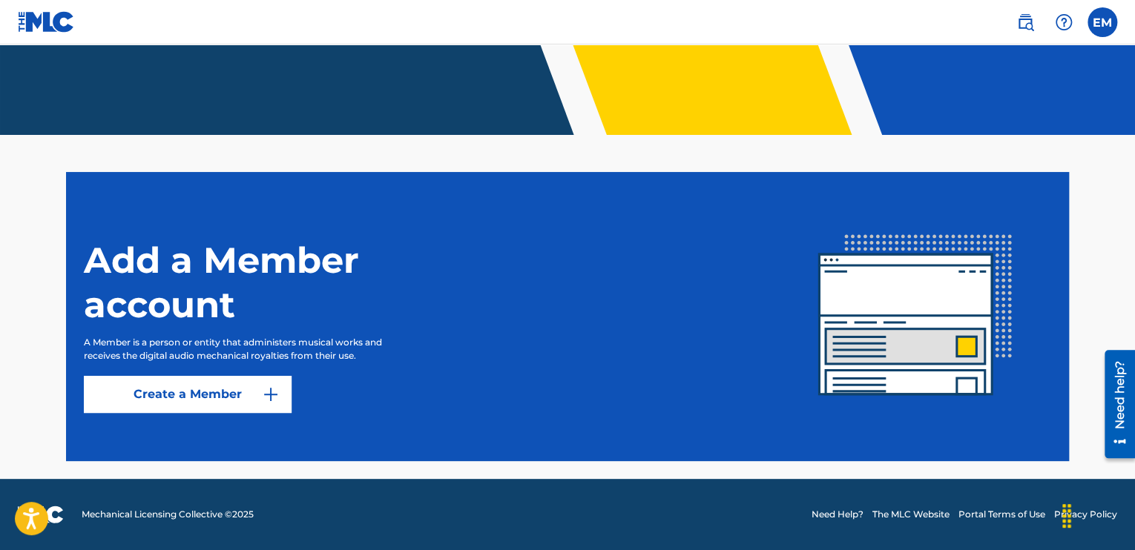
click at [212, 398] on link "Create a Member" at bounding box center [188, 394] width 208 height 37
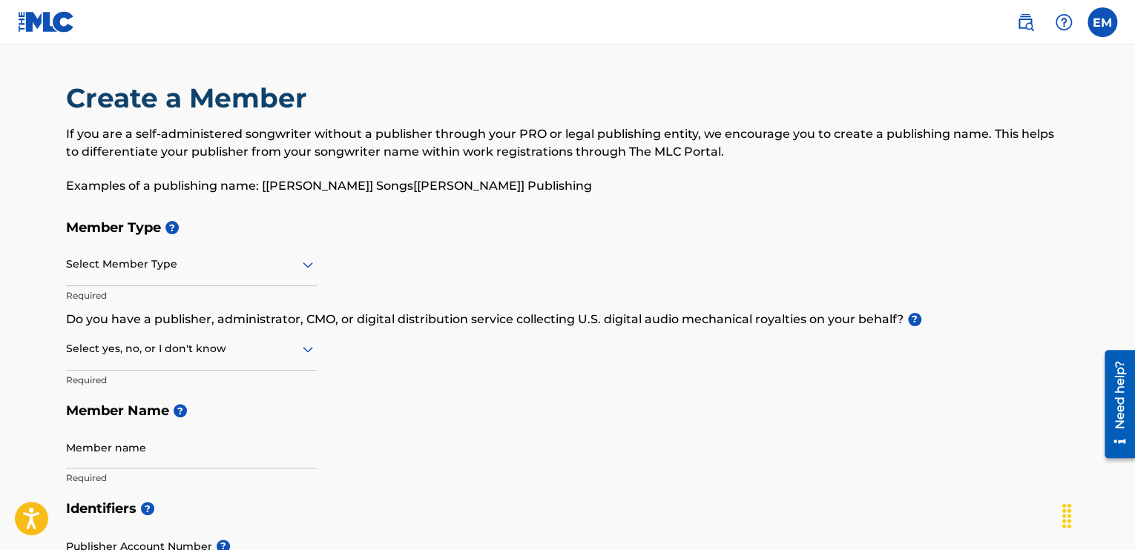
click at [299, 271] on icon at bounding box center [308, 265] width 18 height 18
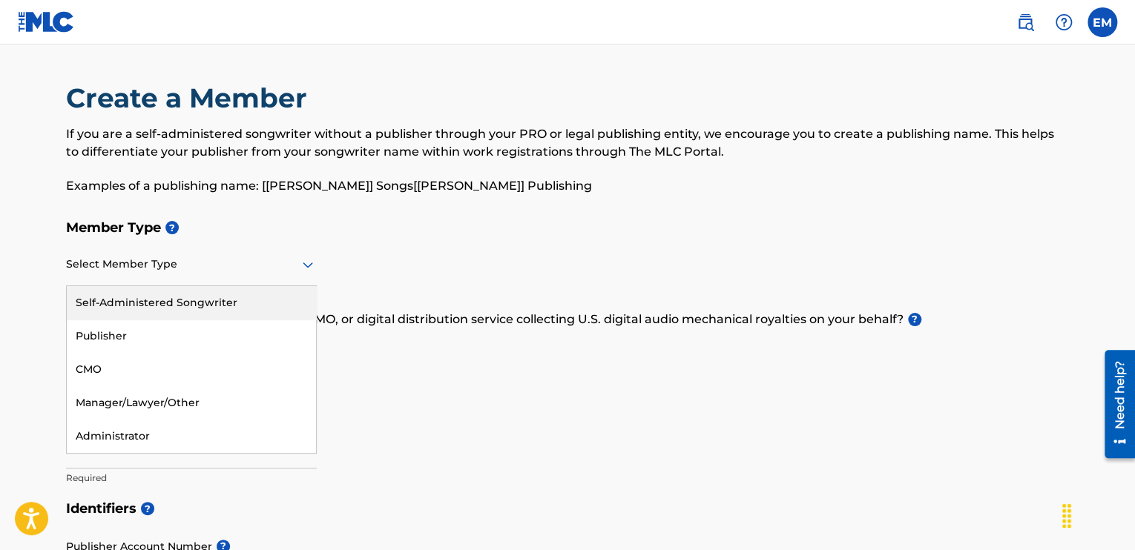
click at [231, 305] on div "Self-Administered Songwriter" at bounding box center [191, 302] width 249 height 33
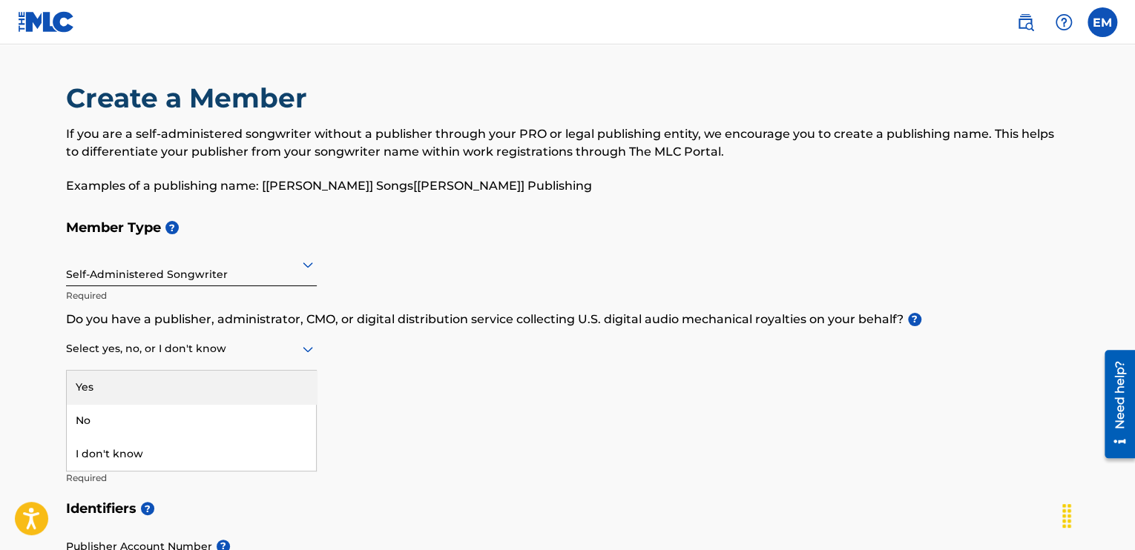
click at [296, 353] on div at bounding box center [191, 349] width 251 height 19
click at [268, 380] on div "Yes" at bounding box center [191, 387] width 249 height 33
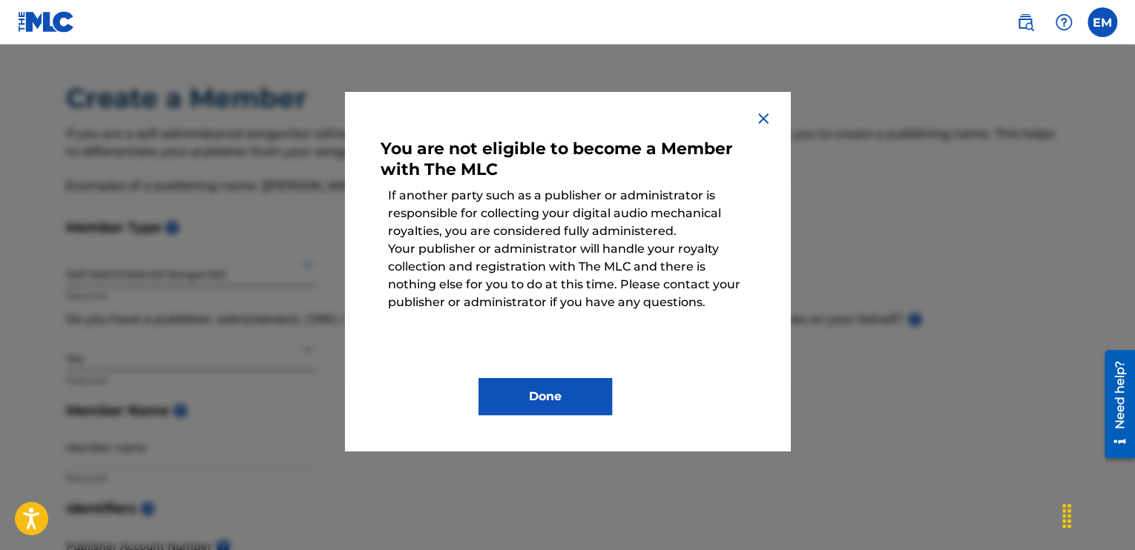
click at [768, 121] on img at bounding box center [763, 119] width 18 height 18
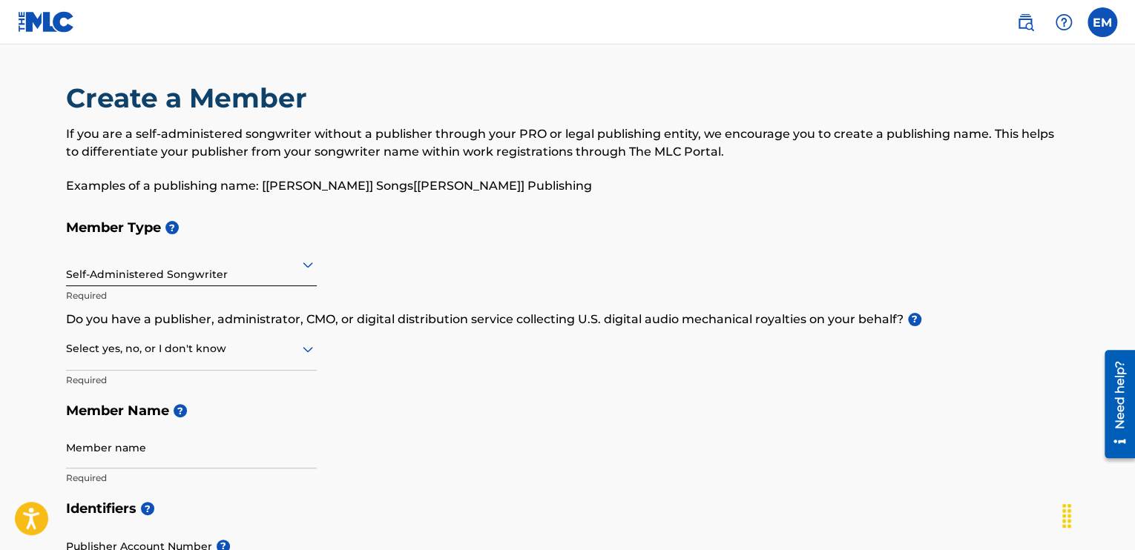
click at [309, 254] on div "Self-Administered Songwriter" at bounding box center [191, 265] width 251 height 42
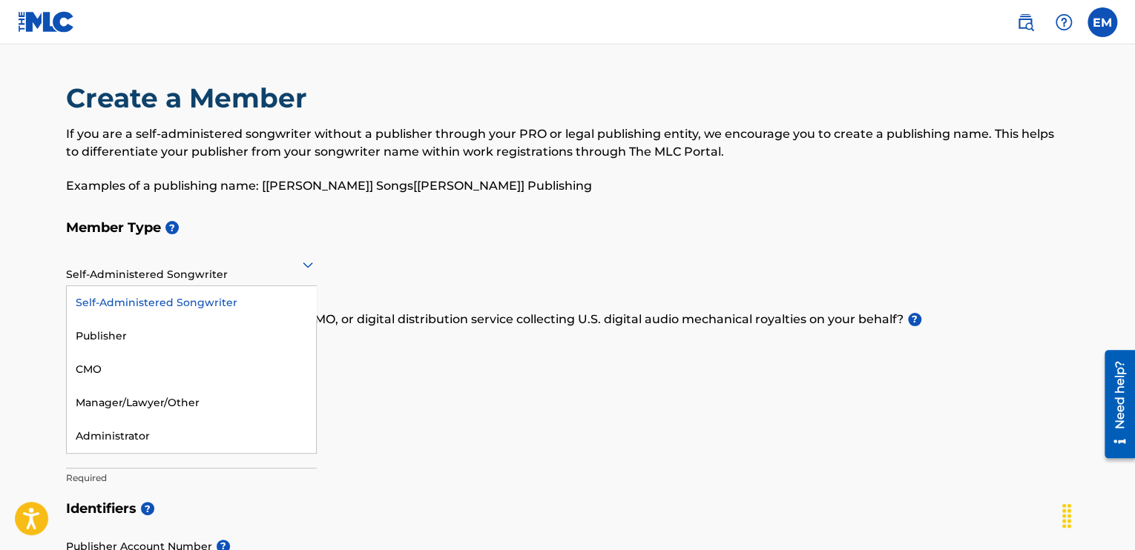
click at [593, 297] on div "Member Type ? 5 results available. Use Up and Down to choose options, press Ent…" at bounding box center [567, 352] width 1003 height 281
